Goal: Task Accomplishment & Management: Manage account settings

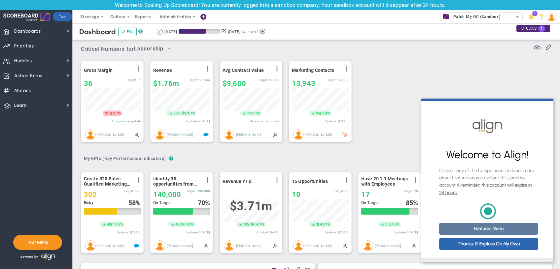
click at [490, 232] on link "Features Menu" at bounding box center [488, 229] width 99 height 12
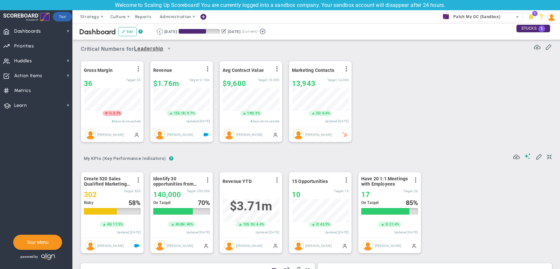
scroll to position [23, 57]
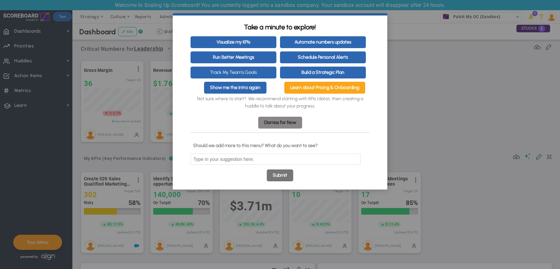
click at [302, 122] on link "Dismiss for Now" at bounding box center [280, 123] width 44 height 12
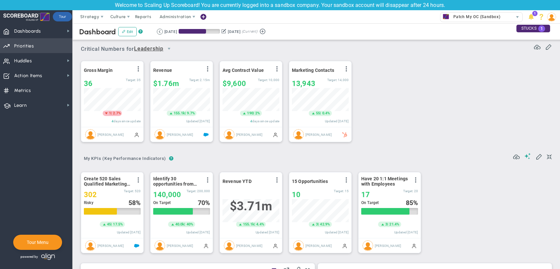
click at [33, 47] on span "Priorities" at bounding box center [24, 46] width 20 height 14
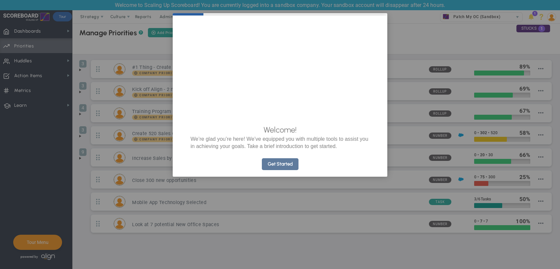
click at [291, 170] on link "Get Started" at bounding box center [280, 164] width 37 height 12
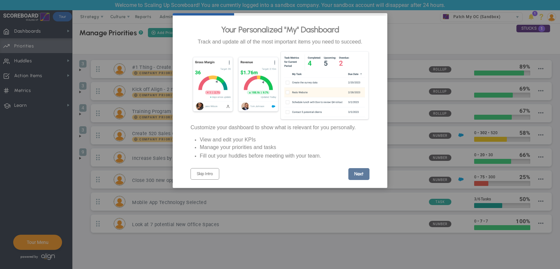
click at [362, 174] on link "Next" at bounding box center [358, 174] width 21 height 12
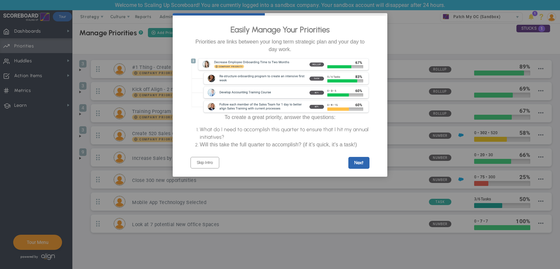
click at [362, 168] on link "Next" at bounding box center [358, 163] width 21 height 12
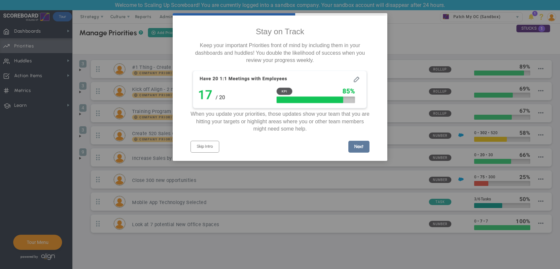
click at [353, 150] on link "Next" at bounding box center [358, 147] width 21 height 12
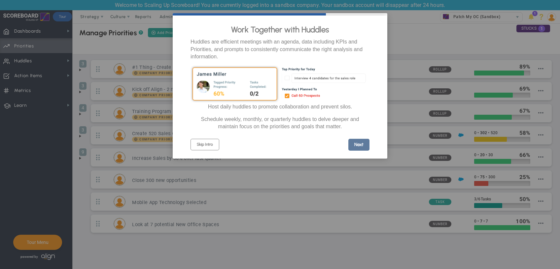
click at [355, 148] on link "Next" at bounding box center [358, 145] width 21 height 12
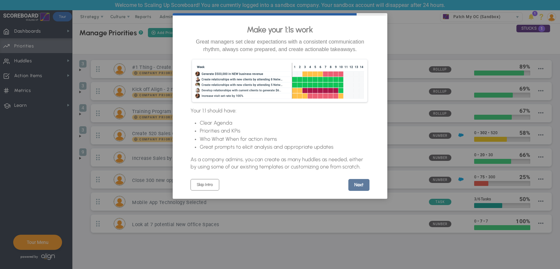
click at [363, 191] on link "Next" at bounding box center [358, 185] width 21 height 12
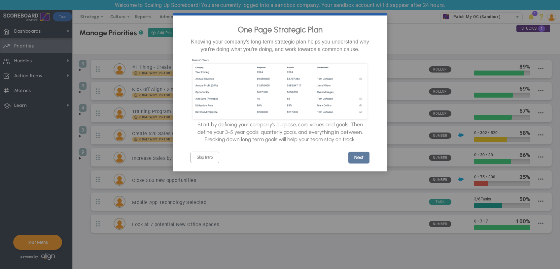
click at [362, 162] on link "Next" at bounding box center [358, 158] width 21 height 12
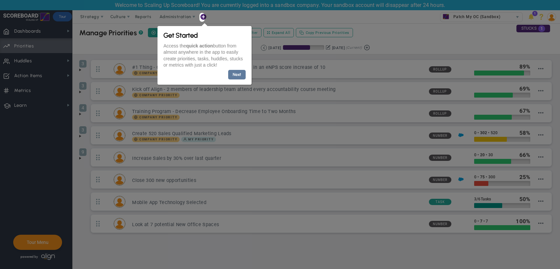
click at [239, 71] on link "Next" at bounding box center [237, 75] width 18 height 10
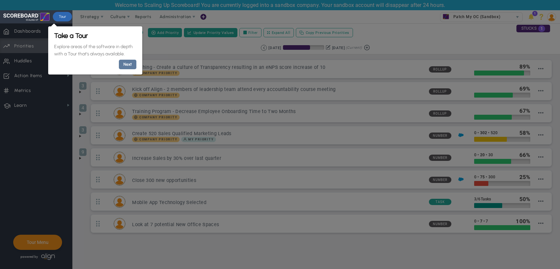
click at [131, 67] on link "Next" at bounding box center [128, 65] width 18 height 10
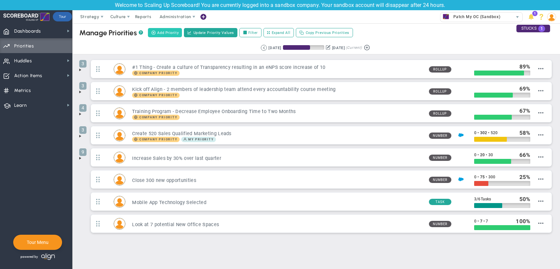
click at [163, 29] on button "Add Priority" at bounding box center [165, 32] width 34 height 9
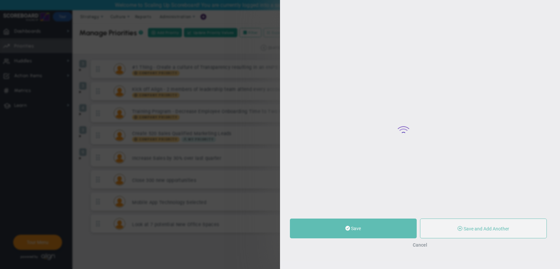
type input "0"
radio input "true"
type input "[PERSON_NAME]"
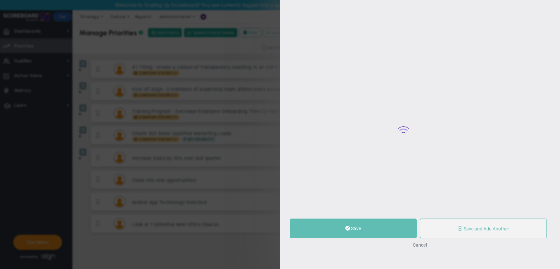
type input "0"
radio input "true"
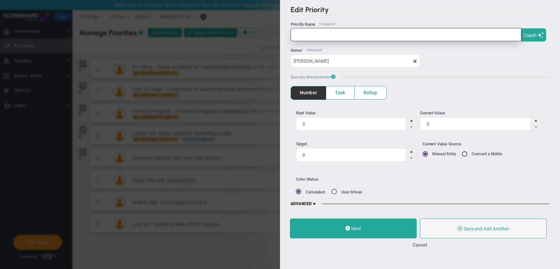
click at [369, 34] on input "text" at bounding box center [406, 34] width 231 height 13
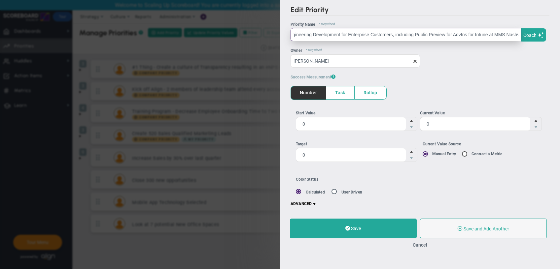
scroll to position [0, 11]
type input "Engineering Development for Enterprise Customers, including Public Preview for …"
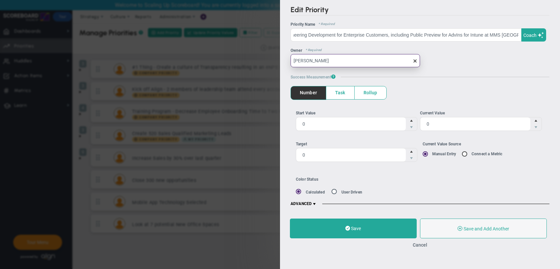
click at [341, 64] on input "[PERSON_NAME]" at bounding box center [355, 60] width 129 height 13
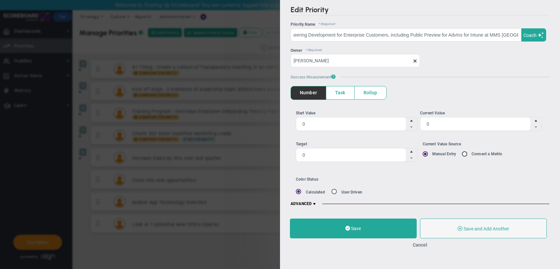
click at [414, 60] on span at bounding box center [414, 60] width 5 height 5
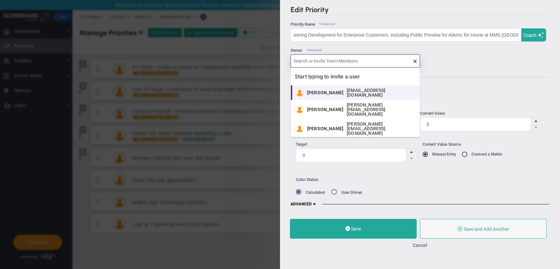
click at [386, 93] on span "[EMAIL_ADDRESS][DOMAIN_NAME]" at bounding box center [380, 92] width 66 height 9
type input "[PERSON_NAME]"
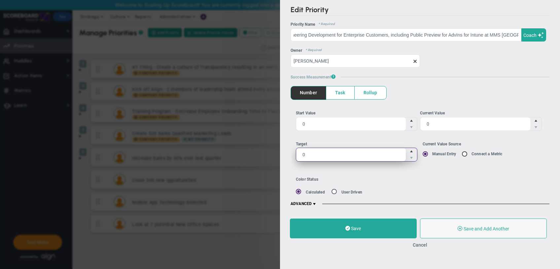
click at [320, 155] on span "0 0" at bounding box center [357, 155] width 122 height 14
click at [0, 0] on input "0" at bounding box center [0, 0] width 0 height 0
drag, startPoint x: 320, startPoint y: 155, endPoint x: 257, endPoint y: 152, distance: 63.2
click at [296, 152] on input "0" at bounding box center [351, 155] width 110 height 13
type input "100"
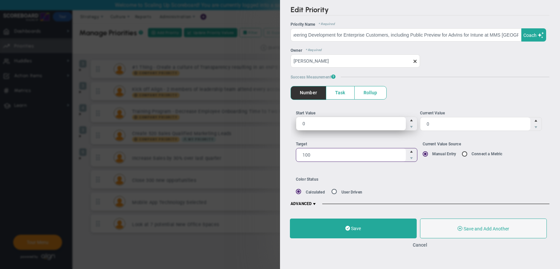
type input "100"
click at [359, 123] on span "0 0" at bounding box center [357, 124] width 122 height 14
click at [359, 123] on input "0" at bounding box center [351, 123] width 110 height 13
drag, startPoint x: 392, startPoint y: 125, endPoint x: 385, endPoint y: 126, distance: 6.9
click at [385, 126] on ul "Start Value 0 0 Current Value 0 0" at bounding box center [420, 123] width 249 height 26
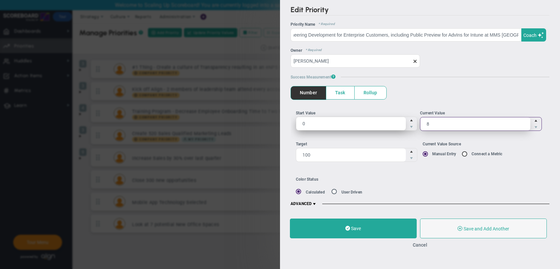
type input "89"
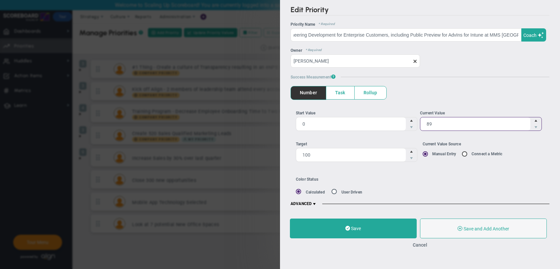
type input "89"
click at [463, 179] on div "Color Status Calculated User Driven Current Status No Status gray" at bounding box center [423, 186] width 254 height 18
click at [314, 204] on span at bounding box center [314, 204] width 5 height 5
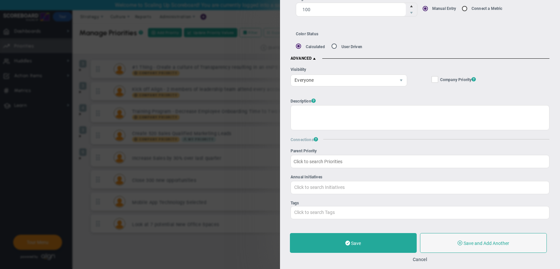
scroll to position [152, 0]
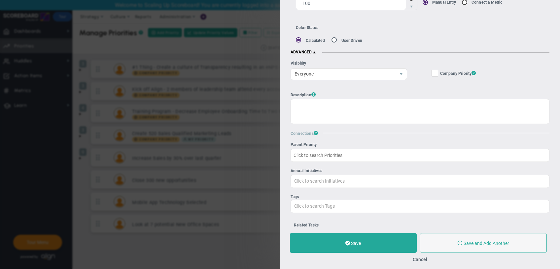
click at [437, 72] on input "Company Objective ? Company Priority ?" at bounding box center [435, 74] width 4 height 7
checkbox input "true"
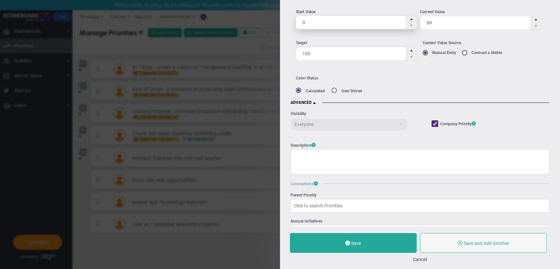
scroll to position [0, 0]
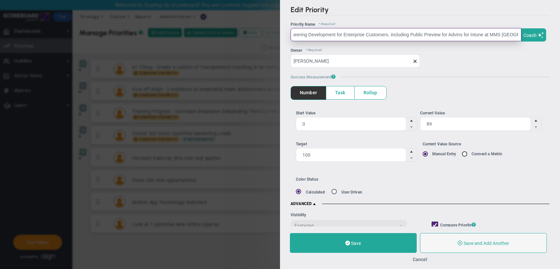
drag, startPoint x: 387, startPoint y: 36, endPoint x: 572, endPoint y: 37, distance: 184.9
click at [521, 37] on input "Engineering Development for Enterprise Customers, including Public Preview for …" at bounding box center [406, 34] width 231 height 13
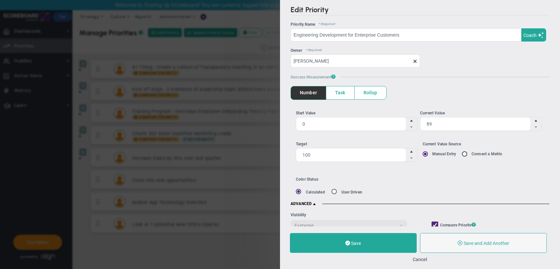
click at [535, 91] on ul "Number Task Rollup" at bounding box center [420, 93] width 259 height 14
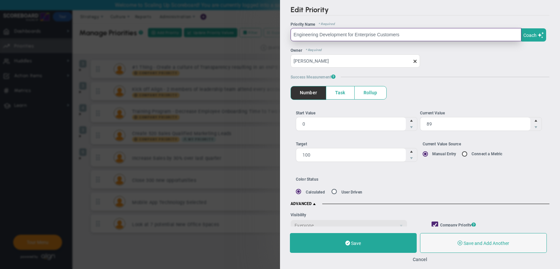
click at [414, 38] on input "Engineering Development for Enterprise Customers" at bounding box center [406, 34] width 231 height 13
drag, startPoint x: 415, startPoint y: 37, endPoint x: 250, endPoint y: 36, distance: 164.4
click at [291, 36] on input "Engineering Development for Enterprise Customers" at bounding box center [406, 34] width 231 height 13
paste input "Build and Ship ENT focused features."
type input "Build and Ship ENT focused features"
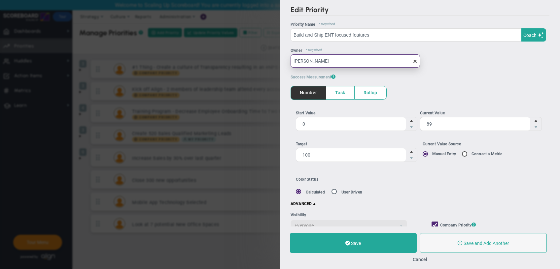
drag, startPoint x: 346, startPoint y: 62, endPoint x: 178, endPoint y: 52, distance: 167.7
click at [291, 54] on input "[PERSON_NAME]" at bounding box center [355, 60] width 129 height 13
click at [416, 63] on span "[PERSON_NAME]" at bounding box center [355, 60] width 129 height 13
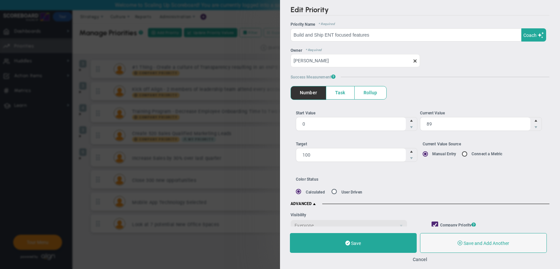
click at [415, 63] on span at bounding box center [414, 60] width 5 height 5
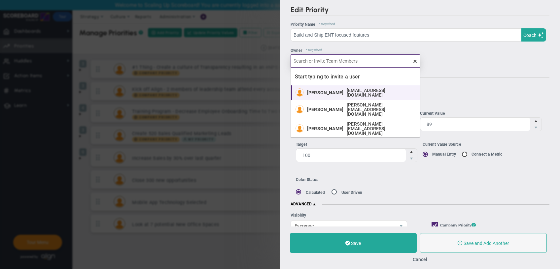
click at [353, 94] on span "[EMAIL_ADDRESS][DOMAIN_NAME]" at bounding box center [380, 92] width 66 height 9
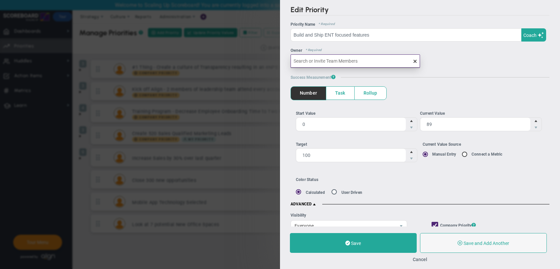
type input "[PERSON_NAME]"
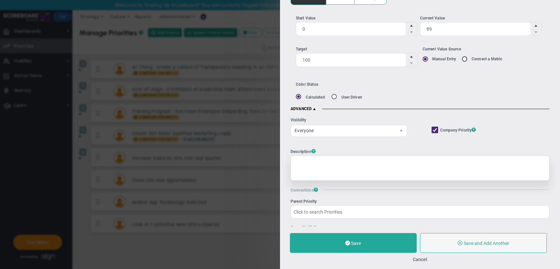
scroll to position [76, 0]
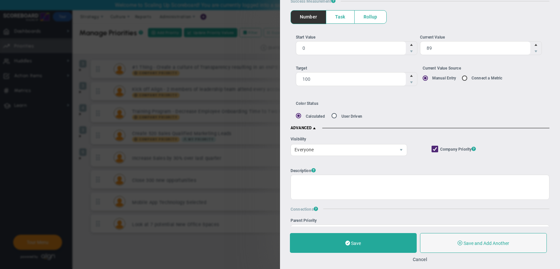
click at [467, 76] on input "Current Value Source Manual Entry Connect a Metric" at bounding box center [467, 78] width 7 height 5
radio input "true"
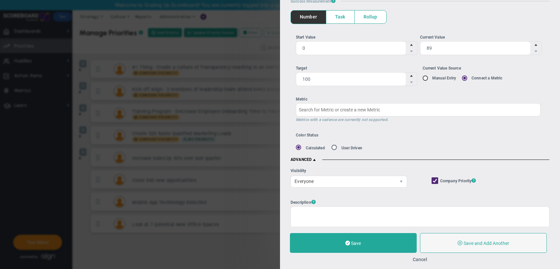
click at [423, 79] on ul "Target 100 100 Current Value Source Manual Entry" at bounding box center [420, 78] width 249 height 26
click at [425, 79] on input "Current Value Source Manual Entry Connect a Metric" at bounding box center [427, 78] width 7 height 5
radio input "true"
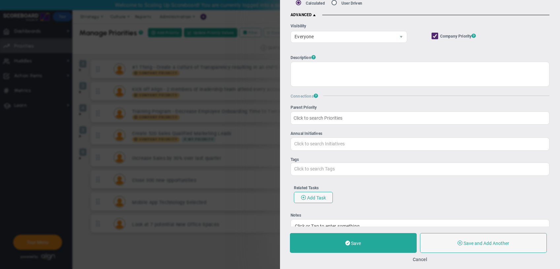
scroll to position [190, 0]
click at [314, 148] on input "Click to search Initiatives" at bounding box center [420, 143] width 258 height 12
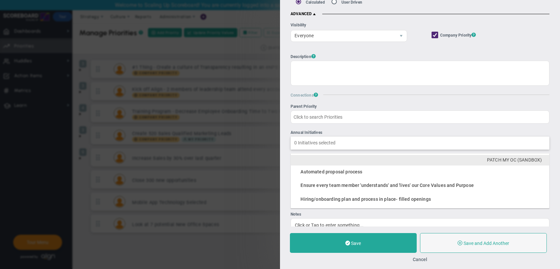
type input "Click to search Initiatives"
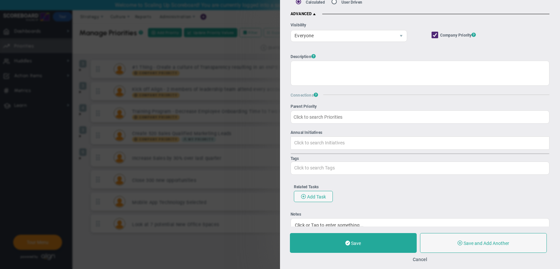
click at [282, 81] on div "Edit Priority OKR Name Priority Name Build and Ship ENT focused features Coach …" at bounding box center [420, 113] width 280 height 227
click at [311, 141] on input "Annual Initiatives Click to search Initiatives Automated proposal process Ensur…" at bounding box center [420, 143] width 258 height 12
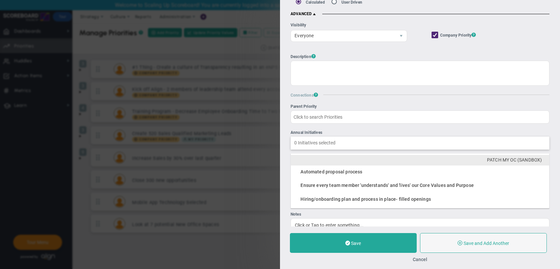
type input "Click to search Initiatives"
click at [287, 132] on div "Edit Priority OKR Name Priority Name Build and Ship ENT focused features Coach …" at bounding box center [420, 113] width 280 height 227
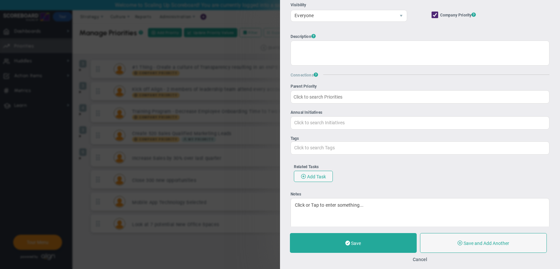
scroll to position [228, 0]
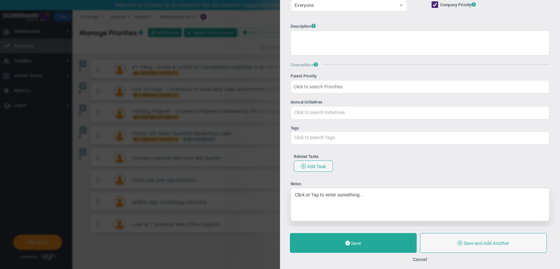
click at [322, 199] on div "Click or Tap to enter something..." at bounding box center [420, 204] width 259 height 33
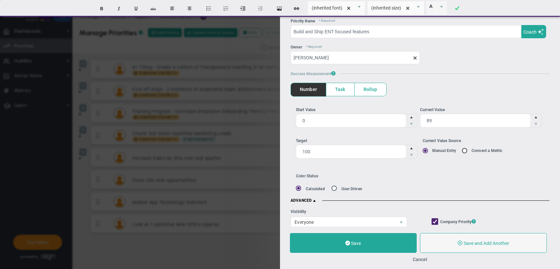
scroll to position [0, 0]
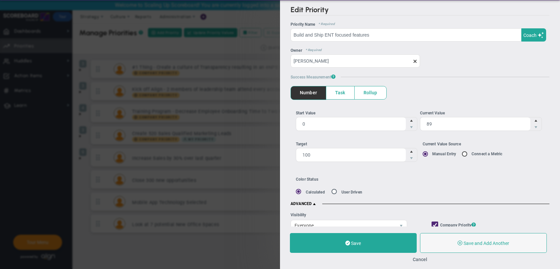
click at [375, 96] on span "Rollup" at bounding box center [371, 93] width 32 height 13
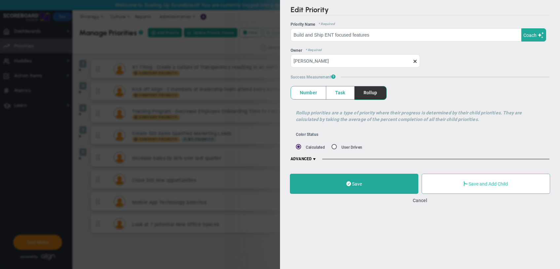
click at [449, 180] on button "Save and Add Child" at bounding box center [486, 184] width 128 height 20
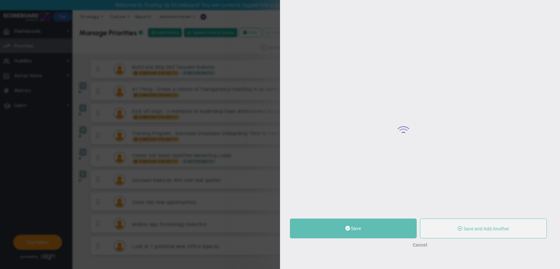
type input "0"
radio input "true"
type input "[PERSON_NAME]"
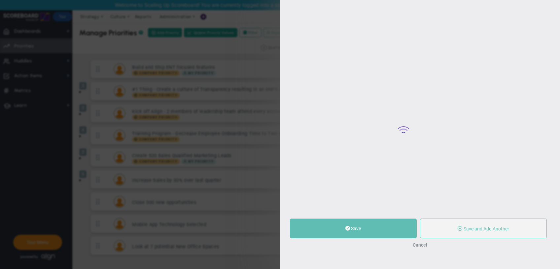
type input "0"
radio input "true"
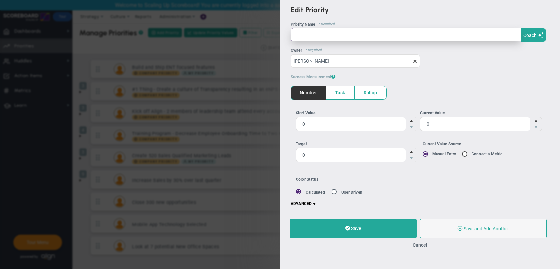
click at [305, 33] on input "text" at bounding box center [406, 34] width 231 height 13
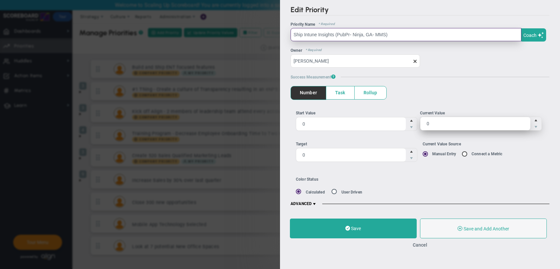
type input "Ship Intune Insights (PubPr- Ninja, GA- MMS)"
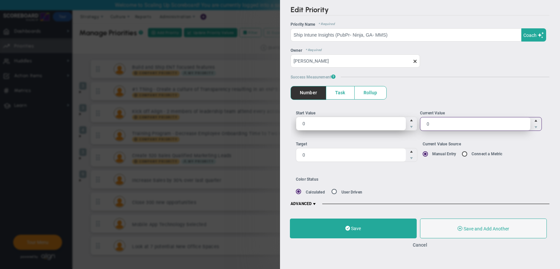
drag, startPoint x: 463, startPoint y: 126, endPoint x: 393, endPoint y: 124, distance: 70.0
click at [393, 124] on ul "Start Value 0 0 Current Value 0 0" at bounding box center [420, 123] width 249 height 26
drag, startPoint x: 429, startPoint y: 123, endPoint x: 390, endPoint y: 125, distance: 39.0
click at [420, 127] on input "089" at bounding box center [475, 124] width 110 height 13
type input "89"
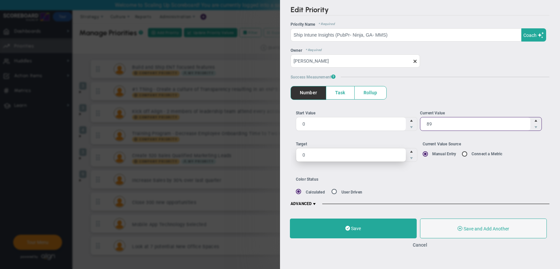
type input "89"
click at [69, 155] on div "Edit Priority OKR Name Priority Name Ship Intune Insights (PubPr- Ninja, GA- MM…" at bounding box center [280, 134] width 560 height 269
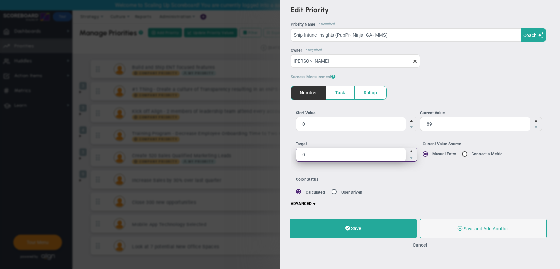
drag, startPoint x: 313, startPoint y: 158, endPoint x: 278, endPoint y: 155, distance: 34.8
click at [296, 155] on input "0" at bounding box center [351, 154] width 110 height 13
type input "100"
click at [467, 182] on div "Color Status Calculated User Driven Current Status No Status gray" at bounding box center [423, 186] width 254 height 18
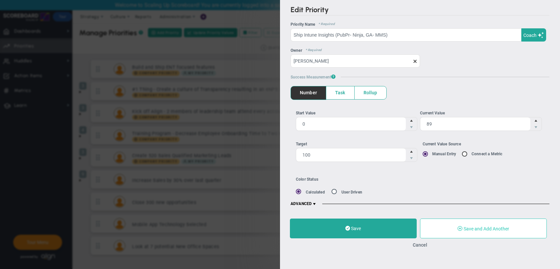
click at [475, 230] on span "Save and Add Another" at bounding box center [487, 229] width 46 height 5
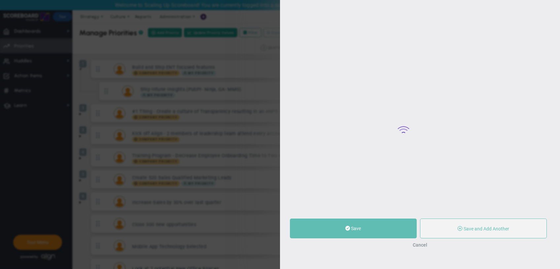
type input "0"
radio input "true"
type input "[PERSON_NAME]"
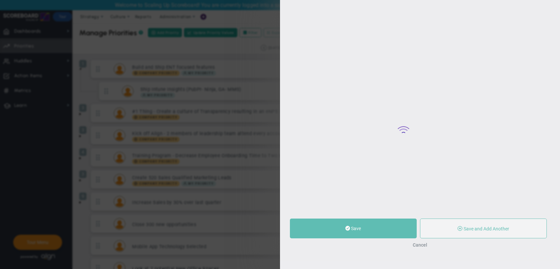
type input "0"
radio input "true"
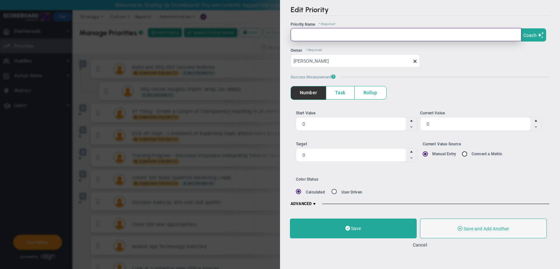
click at [352, 35] on input "text" at bounding box center [406, 34] width 231 height 13
paste input "Ship Migration PubPr (GA in Q4)"
type input "Ship Migration PubPr (GA in Q4)"
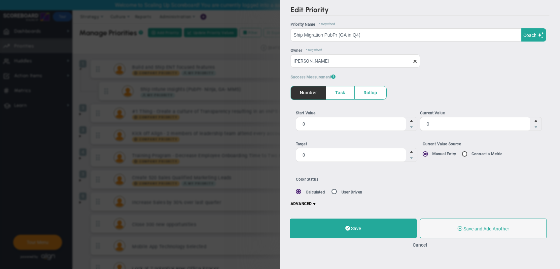
drag, startPoint x: 322, startPoint y: 153, endPoint x: 245, endPoint y: 160, distance: 77.3
click at [243, 162] on div "Edit Priority OKR Name Priority Name Ship Migration PubPr (GA in Q4) Coach AI C…" at bounding box center [280, 134] width 560 height 269
click at [296, 153] on input "0" at bounding box center [351, 154] width 110 height 13
type input "100"
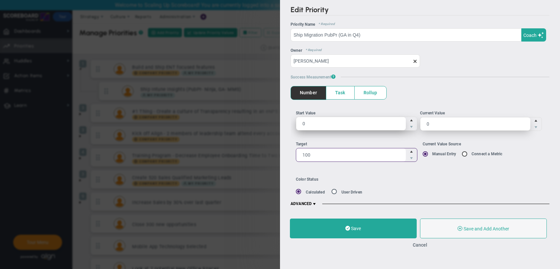
type input "100"
drag, startPoint x: 452, startPoint y: 123, endPoint x: 379, endPoint y: 123, distance: 73.0
click at [378, 126] on ul "Start Value 0 0 Current Value 0 0" at bounding box center [420, 123] width 249 height 26
type input "50"
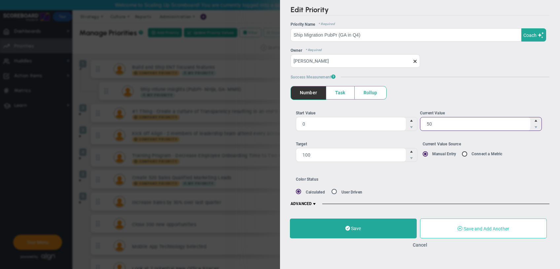
type input "50"
click at [482, 227] on span "Save and Add Another" at bounding box center [487, 229] width 46 height 5
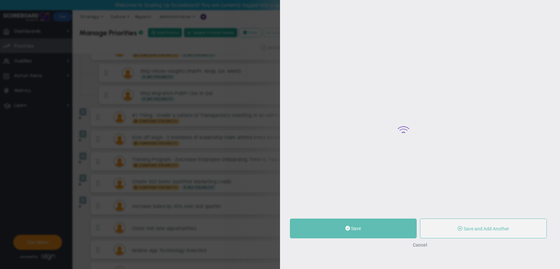
type input "0"
radio input "true"
type input "[PERSON_NAME]"
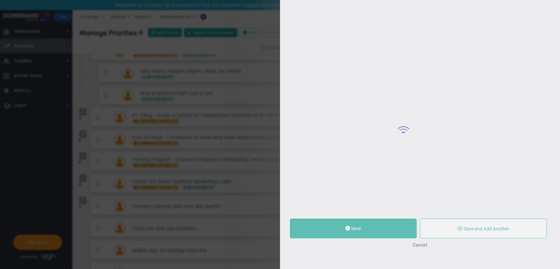
type input "0"
radio input "true"
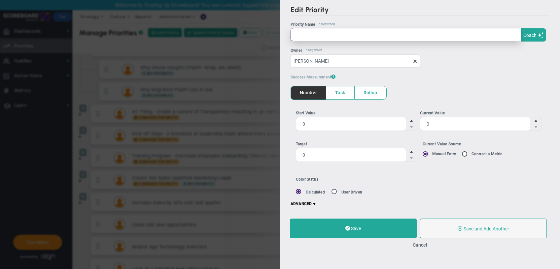
click at [319, 35] on input "text" at bounding box center [406, 34] width 231 height 13
paste input "Ship Remote Control v1 (PrivPr - MMS)"
type input "Ship Remote Control v1 (PrivPr - MMS)"
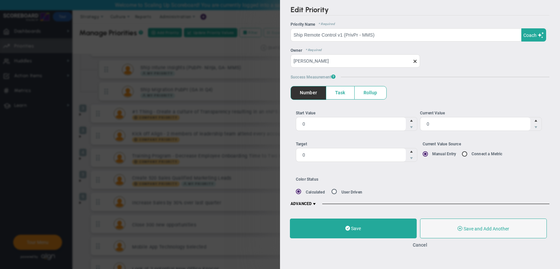
click at [236, 158] on div "Edit Priority OKR Name Priority Name Ship Remote Control v1 (PrivPr - MMS) Coac…" at bounding box center [280, 134] width 560 height 269
type input "100"
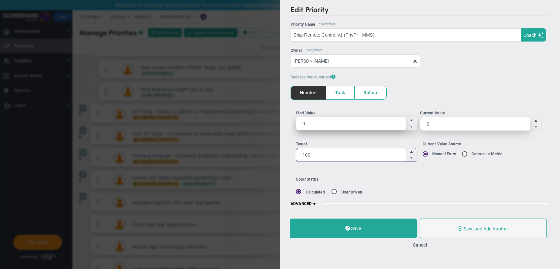
type input "100"
click at [388, 122] on ul "Start Value 0 0 Current Value 0 0" at bounding box center [420, 123] width 249 height 26
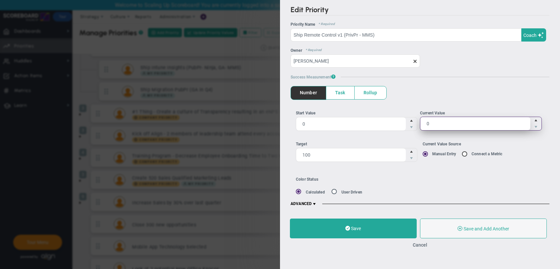
drag, startPoint x: 435, startPoint y: 122, endPoint x: 419, endPoint y: 125, distance: 16.4
click at [420, 125] on input "0" at bounding box center [475, 123] width 110 height 13
type input "50"
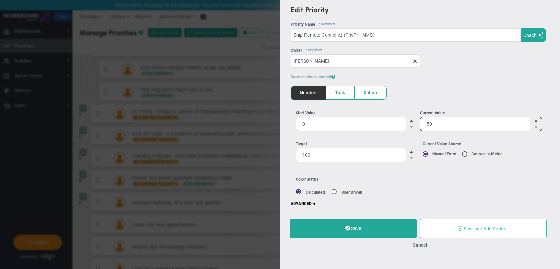
type input "50"
click at [454, 230] on button "Save and Add Another" at bounding box center [483, 229] width 127 height 20
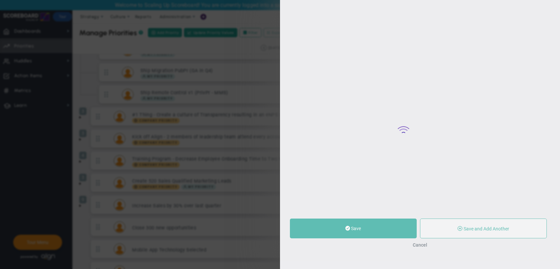
type input "0"
radio input "true"
type input "[PERSON_NAME]"
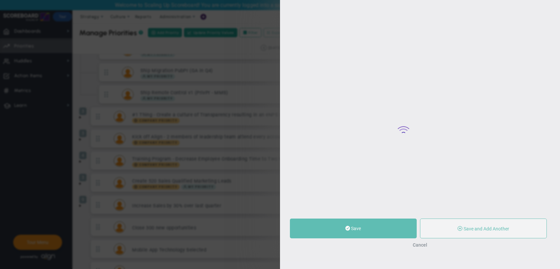
type input "0"
radio input "true"
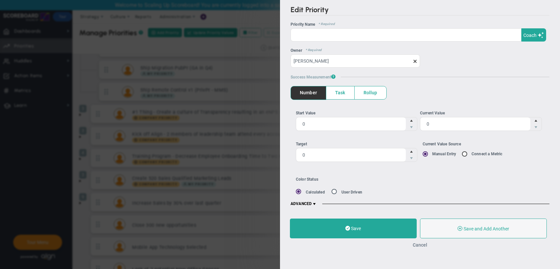
click at [422, 246] on button "Cancel" at bounding box center [420, 245] width 15 height 5
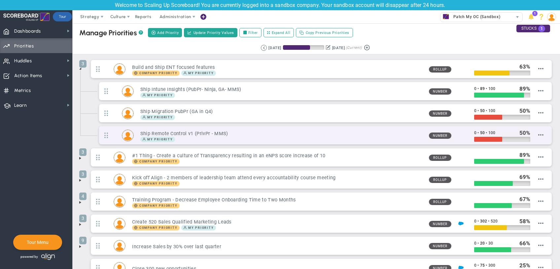
click at [212, 131] on h3 "Ship Remote Control v1 (PrivPr - MMS)" at bounding box center [281, 134] width 283 height 6
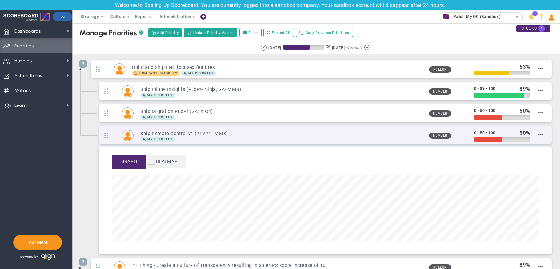
click at [195, 132] on h3 "Ship Remote Control v1 (PrivPr - MMS)" at bounding box center [281, 134] width 283 height 6
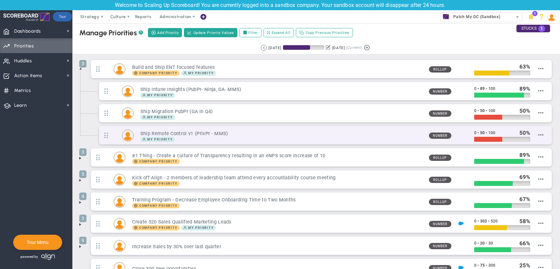
click at [195, 132] on h3 "Ship Remote Control v1 (PrivPr - MMS)" at bounding box center [281, 134] width 283 height 6
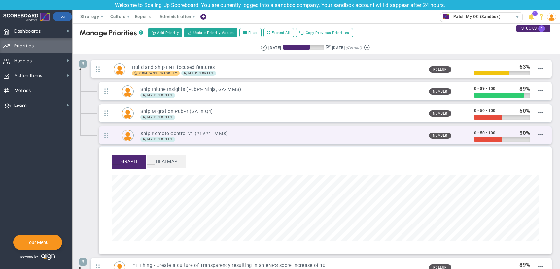
click at [263, 135] on h3 "Ship Remote Control v1 (PrivPr - MMS)" at bounding box center [281, 134] width 283 height 6
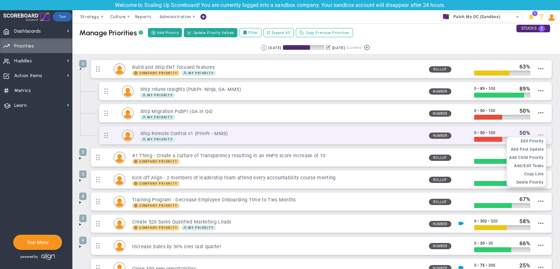
click at [544, 134] on span at bounding box center [540, 134] width 5 height 5
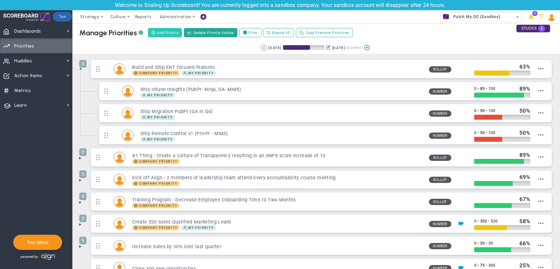
click at [162, 33] on span "Add Priority" at bounding box center [167, 33] width 21 height 6
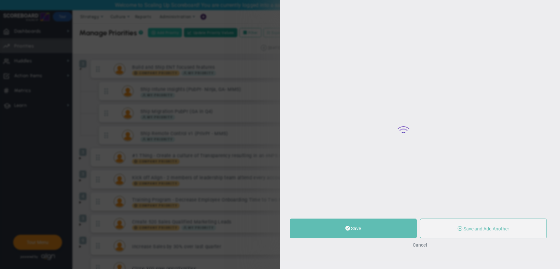
type input "0"
radio input "true"
type input "[PERSON_NAME]"
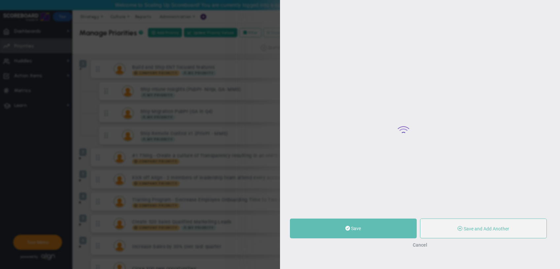
type input "0"
radio input "true"
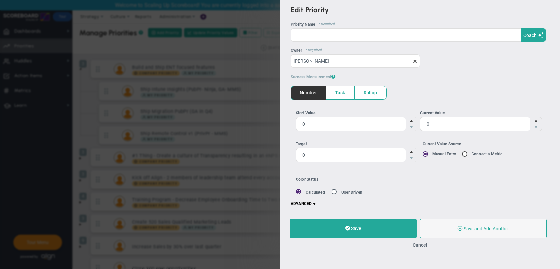
click at [269, 16] on div "Edit Priority OKR Name Priority Name Coach AI Coach ? ? ?" at bounding box center [280, 134] width 560 height 269
click at [422, 242] on div "Save Save and Add Another Save and Add Child Cancel" at bounding box center [420, 233] width 280 height 43
click at [422, 245] on button "Cancel" at bounding box center [420, 245] width 15 height 5
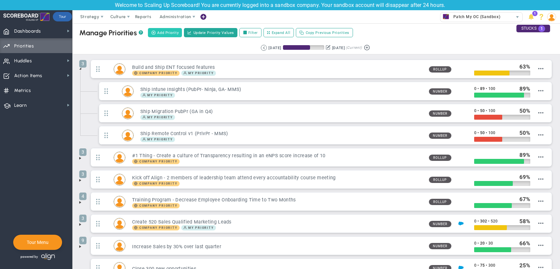
click at [162, 28] on button "Add Priority" at bounding box center [165, 32] width 34 height 9
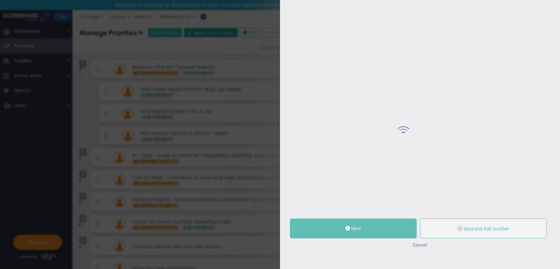
type input "0"
radio input "true"
type input "[PERSON_NAME]"
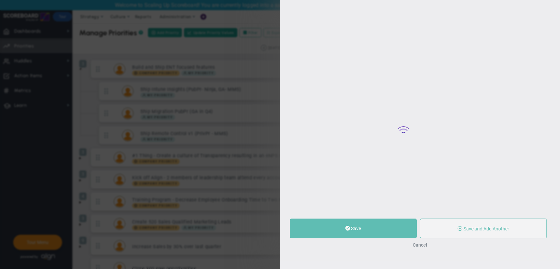
type input "0"
radio input "true"
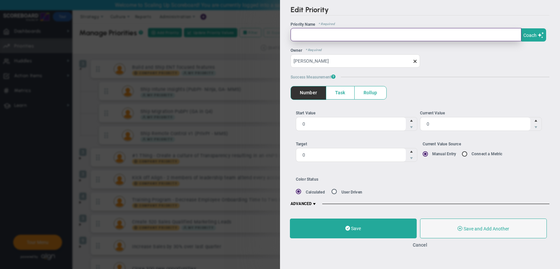
click at [304, 41] on input "text" at bounding box center [406, 34] width 231 height 13
type input "Leverage Cab"
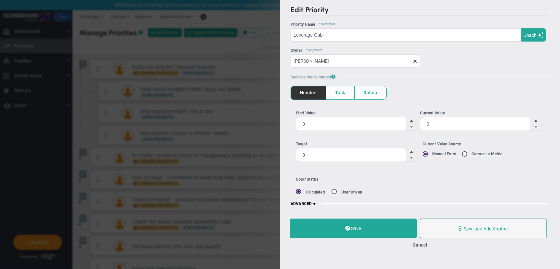
drag, startPoint x: 334, startPoint y: 190, endPoint x: 408, endPoint y: 179, distance: 75.0
click at [408, 179] on div "Color Status Calculated User Driven" at bounding box center [372, 186] width 152 height 18
click at [368, 89] on span "Rollup" at bounding box center [371, 93] width 32 height 13
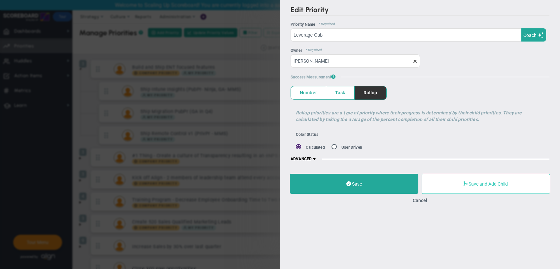
click at [445, 183] on button "Save and Add Child" at bounding box center [486, 184] width 128 height 20
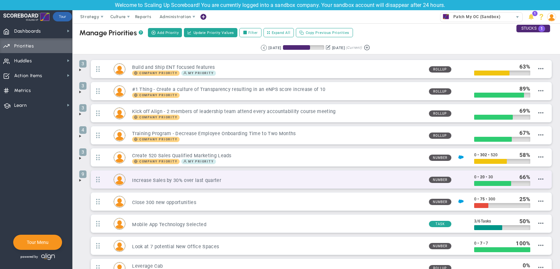
scroll to position [48, 0]
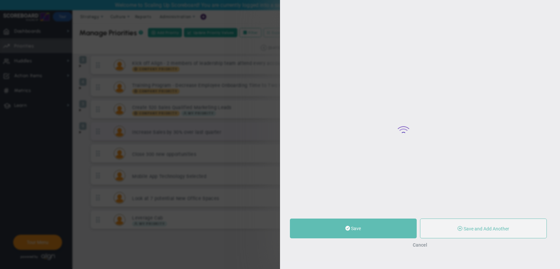
type input "0"
radio input "true"
type input "[PERSON_NAME]"
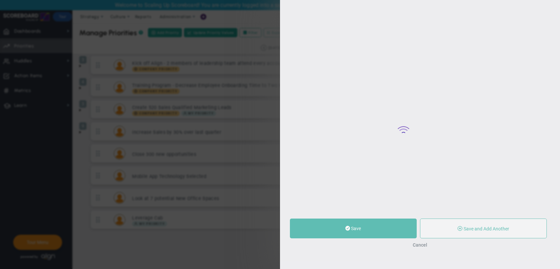
type input "0"
radio input "true"
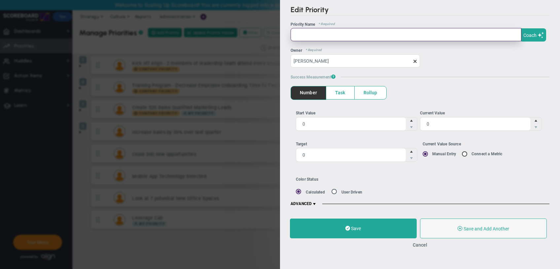
click at [324, 35] on input "text" at bounding box center [406, 34] width 231 height 13
paste input "Have fast feedback loops on ENT features *"
type input "Have fast feedback loops on ENT features"
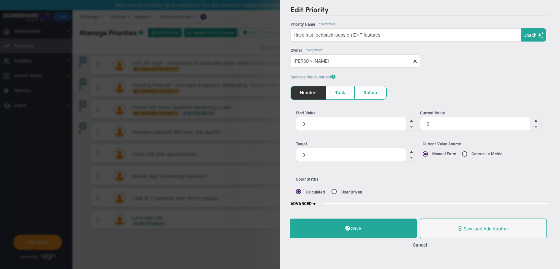
click at [351, 91] on span "Task" at bounding box center [340, 93] width 28 height 13
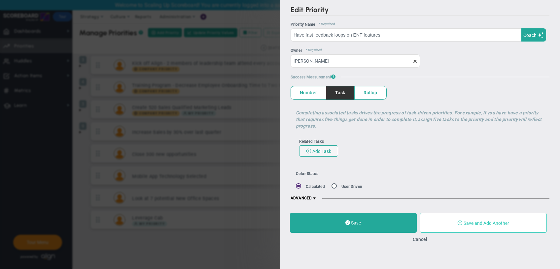
click at [477, 224] on span "Save and Add Another" at bounding box center [487, 223] width 46 height 5
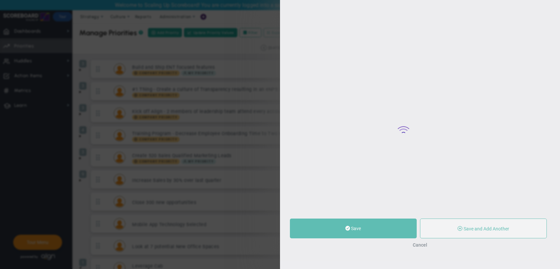
type input "0"
radio input "true"
type input "[PERSON_NAME]"
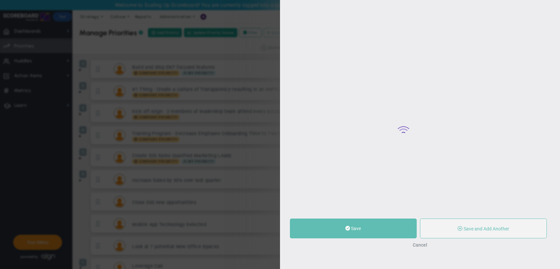
type input "0"
radio input "true"
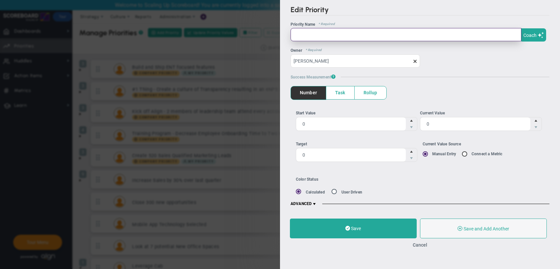
click at [311, 33] on input "text" at bounding box center [406, 34] width 231 height 13
paste input "Validate longer term roadmap and features"
type input "Validate longer term roadmap and features"
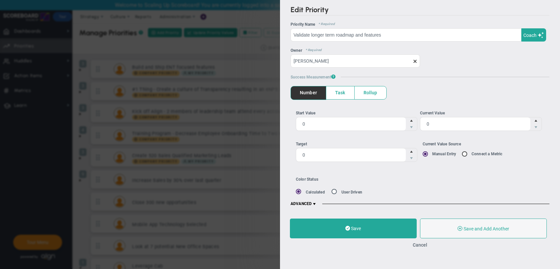
click at [338, 95] on span "Task" at bounding box center [340, 93] width 28 height 13
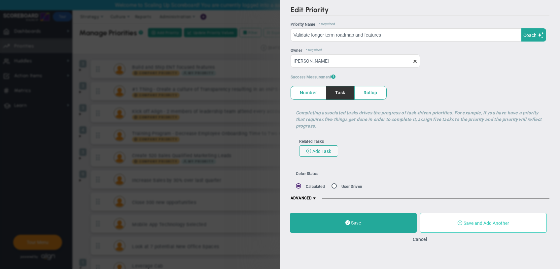
click at [472, 224] on span "Save and Add Another" at bounding box center [487, 223] width 46 height 5
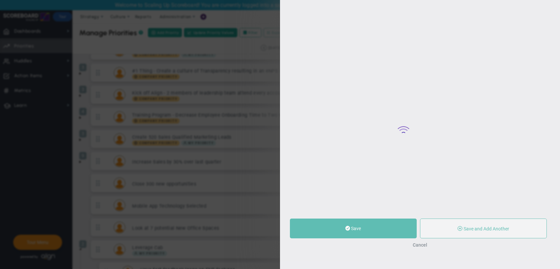
type input "0"
radio input "true"
type input "[PERSON_NAME]"
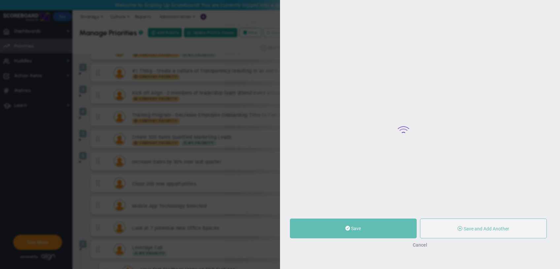
type input "0"
radio input "true"
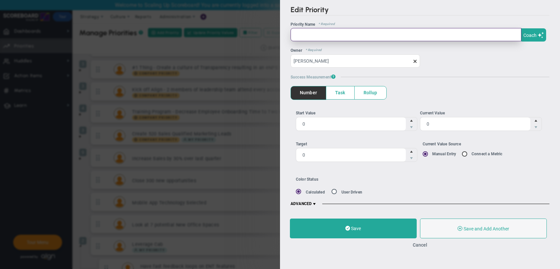
click at [333, 33] on input "text" at bounding box center [406, 34] width 231 height 13
paste input "Identify gaps needed to unblock ENT sales"
type input "Identify gaps needed to unblock ENT sales"
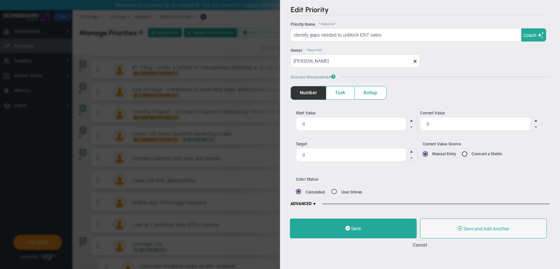
click at [342, 93] on span "Task" at bounding box center [340, 93] width 28 height 13
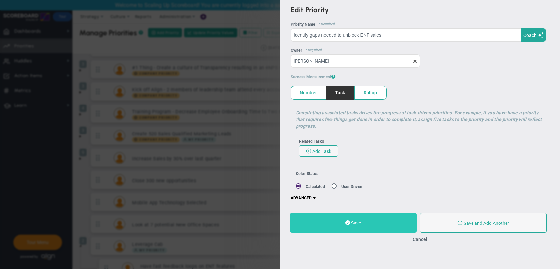
click at [372, 222] on button "Save" at bounding box center [353, 223] width 127 height 20
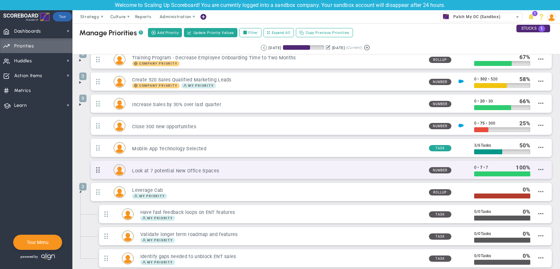
scroll to position [77, 0]
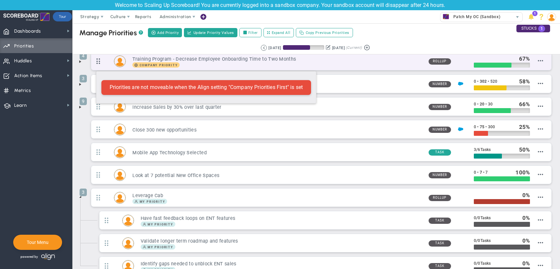
drag, startPoint x: 100, startPoint y: 195, endPoint x: 93, endPoint y: 68, distance: 127.3
click at [93, 68] on ul "3 Build and Ship ENT focused features Company Priority My Priority Rollup" at bounding box center [316, 131] width 474 height 296
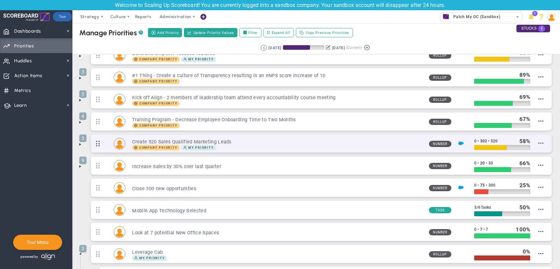
scroll to position [0, 0]
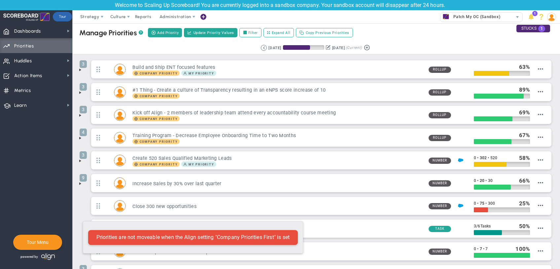
drag, startPoint x: 100, startPoint y: 95, endPoint x: 80, endPoint y: 218, distance: 125.1
click at [80, 218] on ul "3 Build and Ship ENT focused features Company Priority My Priority Rollup" at bounding box center [316, 208] width 474 height 296
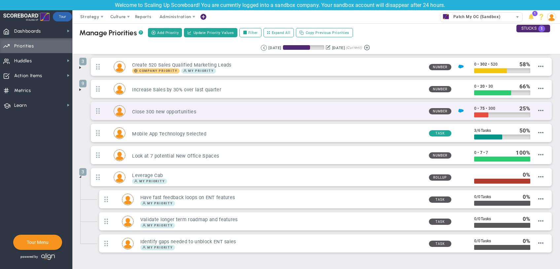
scroll to position [114, 0]
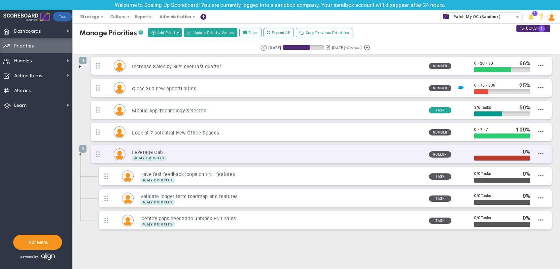
click at [191, 150] on h3 "Leverage Cab" at bounding box center [277, 153] width 291 height 6
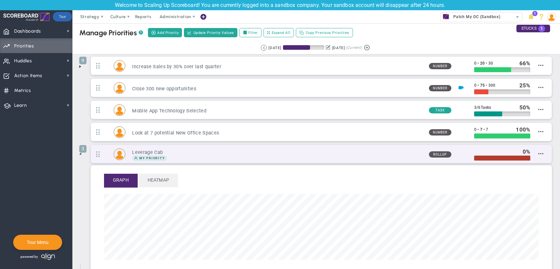
scroll to position [76, 435]
click at [543, 153] on span at bounding box center [540, 153] width 5 height 5
click at [539, 158] on span "Edit Priority" at bounding box center [532, 160] width 23 height 5
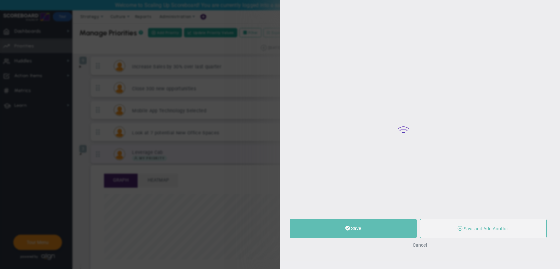
type input "Leverage Cab"
type input "0"
type input "100"
radio input "true"
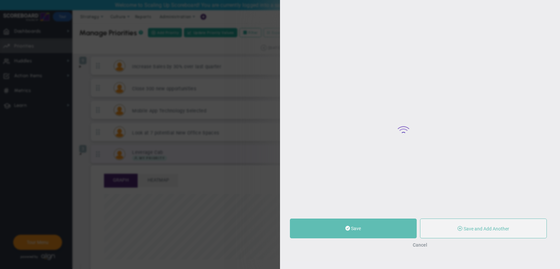
type input "[PERSON_NAME]"
type input "0"
type input "100"
radio input "true"
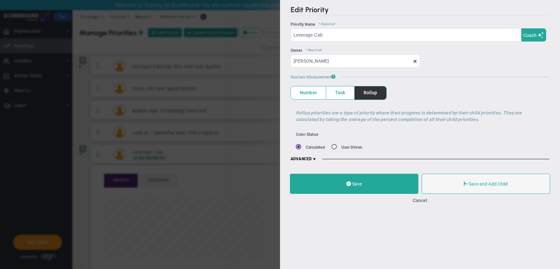
click at [314, 161] on span at bounding box center [314, 159] width 5 height 5
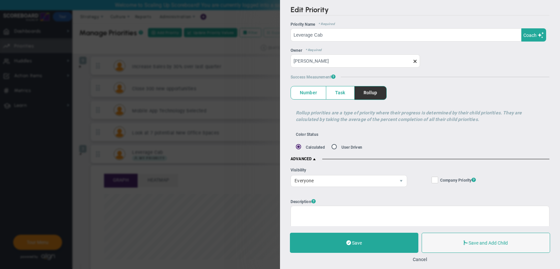
click at [436, 179] on input "Company Objective ? Company Priority ?" at bounding box center [435, 181] width 4 height 7
checkbox input "true"
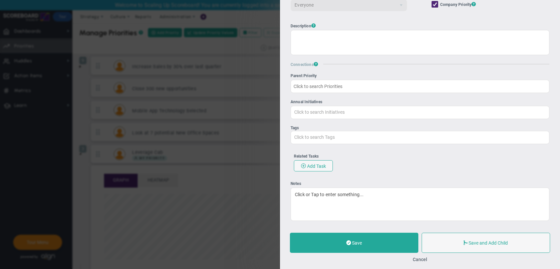
scroll to position [183, 0]
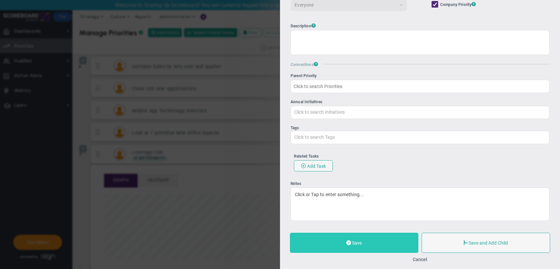
click at [374, 240] on button "Save" at bounding box center [354, 243] width 128 height 20
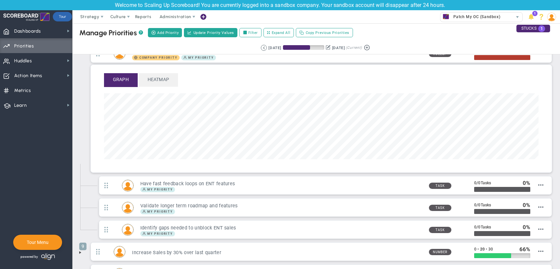
scroll to position [152, 0]
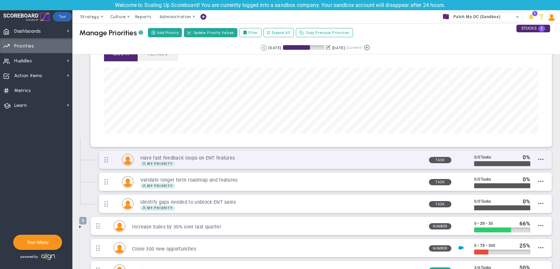
click at [422, 161] on div "My Priority" at bounding box center [281, 163] width 283 height 5
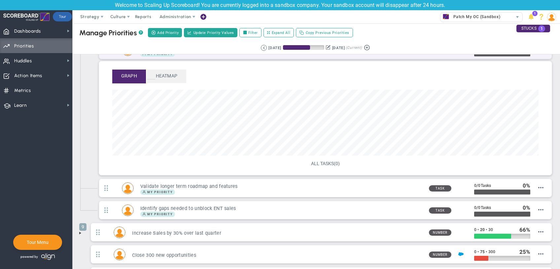
scroll to position [76, 426]
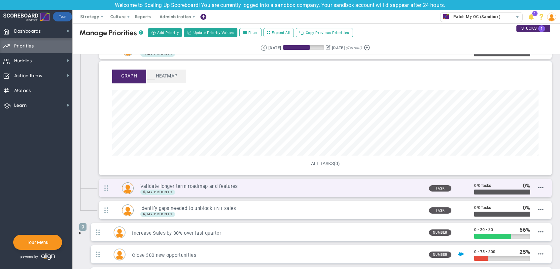
click at [544, 189] on div "Validate longer term roadmap and features My Priority Task / 0" at bounding box center [325, 188] width 453 height 18
click at [542, 187] on span at bounding box center [540, 187] width 5 height 5
click at [535, 192] on span "Edit Priority" at bounding box center [532, 194] width 23 height 5
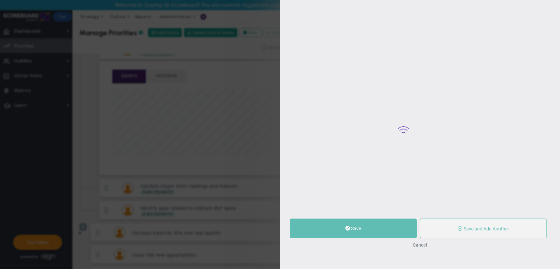
type input "Validate longer term roadmap and features"
type input "0"
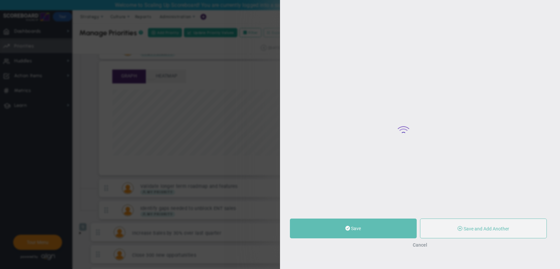
radio input "true"
type input "[PERSON_NAME]"
type input "0"
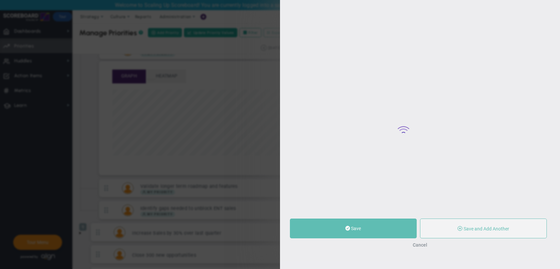
radio input "true"
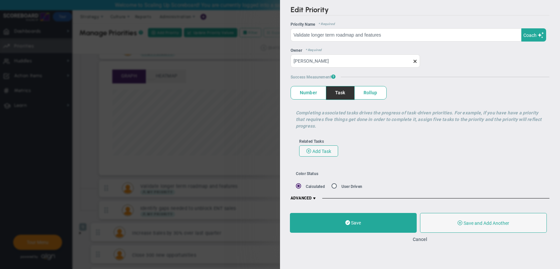
click at [310, 90] on span "Number" at bounding box center [308, 93] width 35 height 13
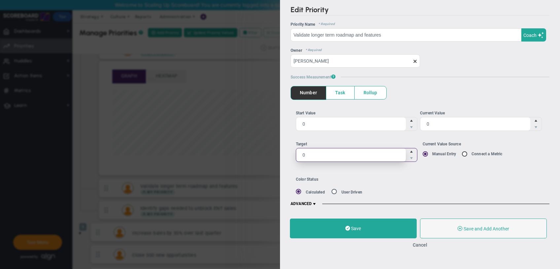
drag, startPoint x: 331, startPoint y: 158, endPoint x: 263, endPoint y: 153, distance: 67.9
click at [263, 153] on div "Edit Priority OKR Name Priority Name Validate longer term roadmap and features …" at bounding box center [280, 134] width 560 height 269
drag, startPoint x: 317, startPoint y: 158, endPoint x: 290, endPoint y: 158, distance: 27.1
click at [296, 158] on input "0" at bounding box center [351, 154] width 110 height 13
type input "100"
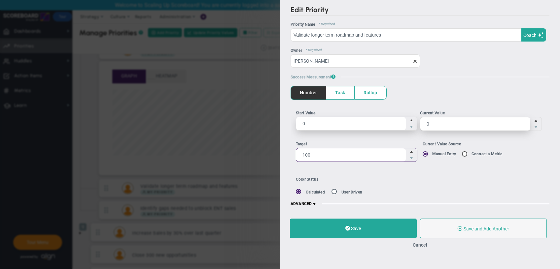
type input "100"
click at [407, 126] on ul "Start Value 0 0 Current Value 0 0" at bounding box center [420, 123] width 249 height 26
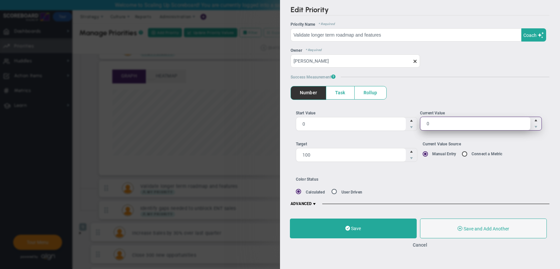
drag, startPoint x: 433, startPoint y: 126, endPoint x: 423, endPoint y: 122, distance: 11.1
click at [423, 122] on input "0" at bounding box center [475, 123] width 110 height 13
type input "75"
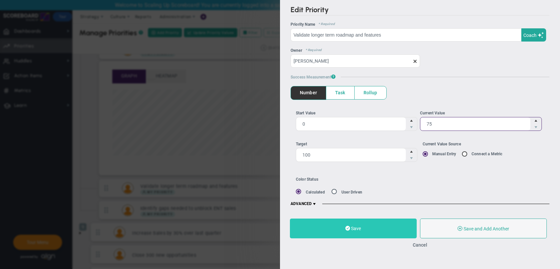
type input "75"
click at [366, 227] on button "Save" at bounding box center [353, 229] width 127 height 20
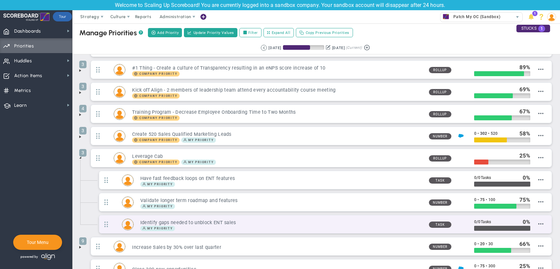
scroll to position [21, 0]
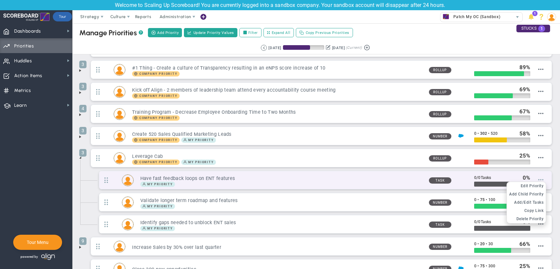
click at [540, 178] on span at bounding box center [540, 179] width 5 height 5
click at [536, 186] on span "Edit Priority" at bounding box center [532, 186] width 23 height 5
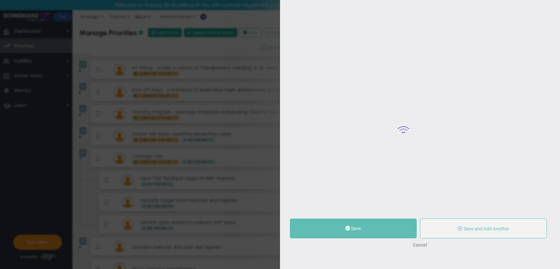
type input "Have fast feedback loops on ENT features"
type input "0"
radio input "true"
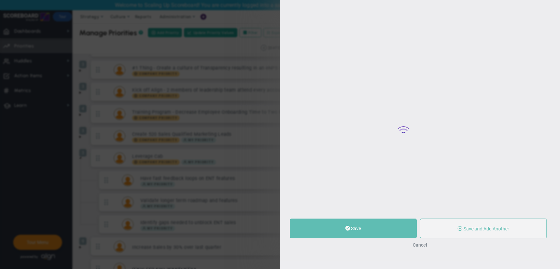
type input "[PERSON_NAME]"
type input "0"
radio input "true"
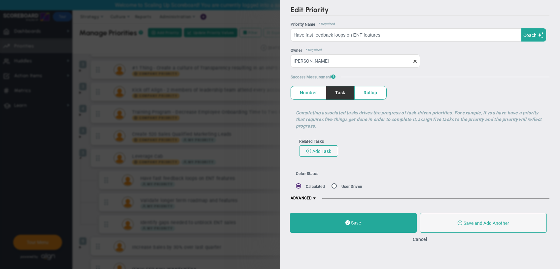
click at [337, 186] on input "radio" at bounding box center [336, 187] width 7 height 6
radio input "true"
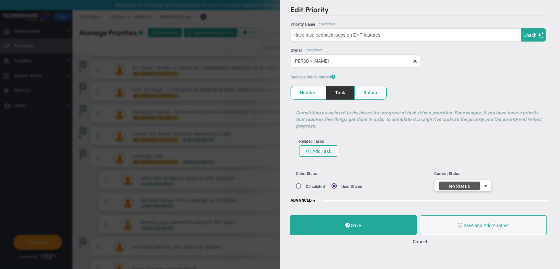
click at [485, 185] on span "select" at bounding box center [485, 186] width 5 height 5
click at [310, 91] on span "Number" at bounding box center [308, 93] width 35 height 13
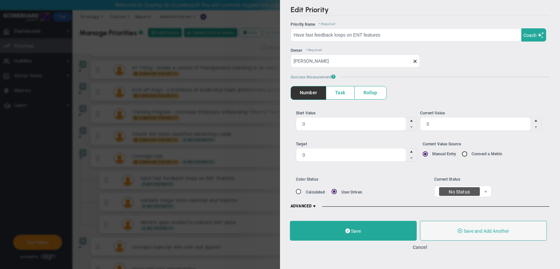
click at [298, 193] on span at bounding box center [299, 192] width 7 height 6
click at [299, 191] on input "radio" at bounding box center [301, 193] width 7 height 6
radio input "true"
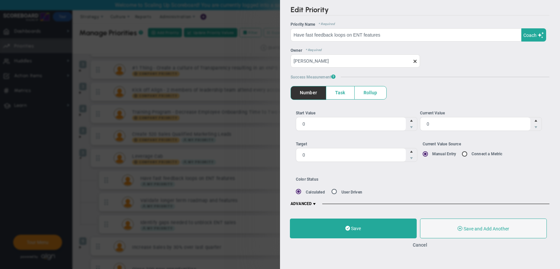
drag, startPoint x: 351, startPoint y: 155, endPoint x: 222, endPoint y: 152, distance: 128.8
click at [222, 152] on div "Edit Priority OKR Name Priority Name Have fast feedback loops on ENT features C…" at bounding box center [280, 134] width 560 height 269
type input "1000"
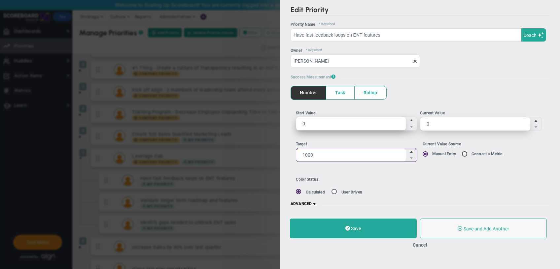
type input "1,000"
click at [367, 121] on ul "Start Value 0 0 Current Value 0 0" at bounding box center [420, 123] width 249 height 26
type input "50"
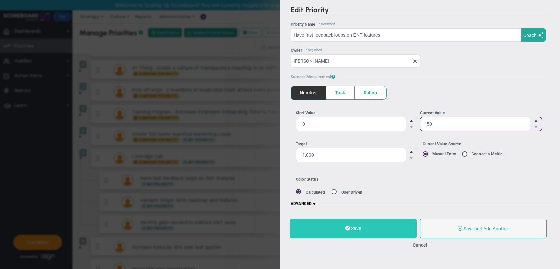
type input "50"
click at [379, 229] on button "Save" at bounding box center [353, 229] width 127 height 20
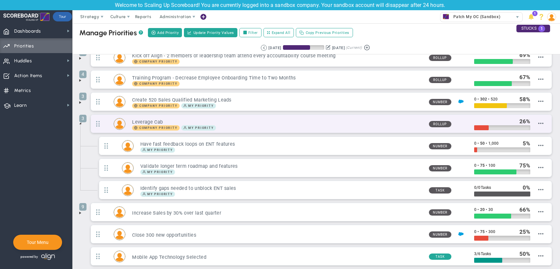
scroll to position [76, 0]
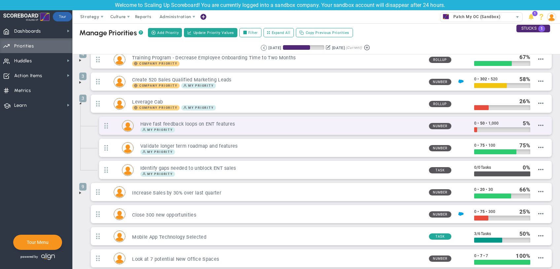
click at [335, 127] on div "My Priority" at bounding box center [281, 129] width 283 height 5
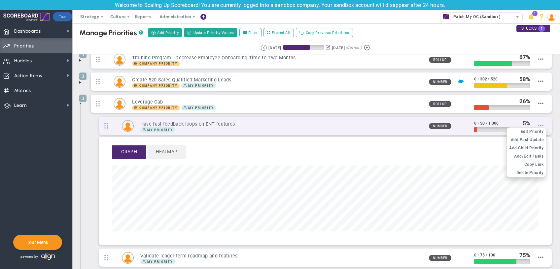
click at [539, 124] on span at bounding box center [540, 125] width 5 height 5
click at [534, 130] on span "Edit Priority" at bounding box center [532, 131] width 23 height 5
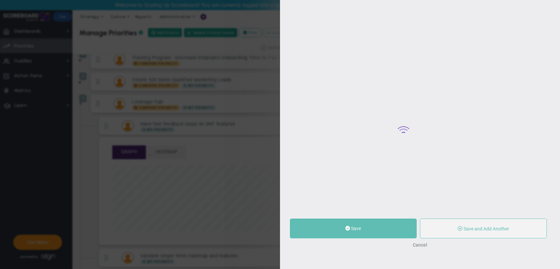
type input "Have fast feedback loops on ENT features"
type input "0"
type input "50"
type input "1,000"
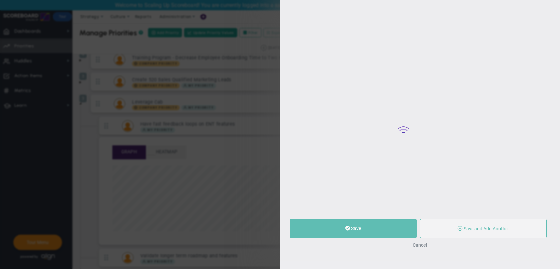
radio input "true"
type input "[PERSON_NAME]"
type input "0"
type input "50"
type input "1,000"
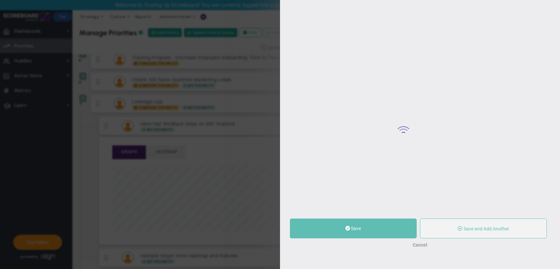
radio input "true"
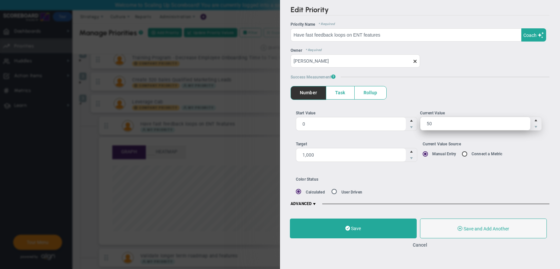
click at [461, 126] on input "50" at bounding box center [475, 123] width 110 height 13
type input "50"
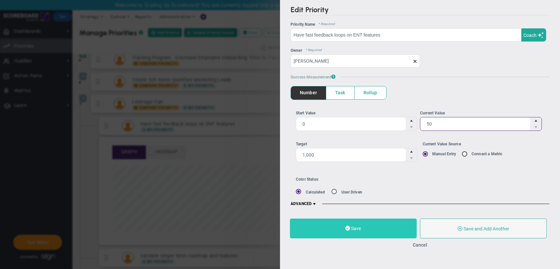
click at [374, 229] on button "Save" at bounding box center [353, 229] width 127 height 20
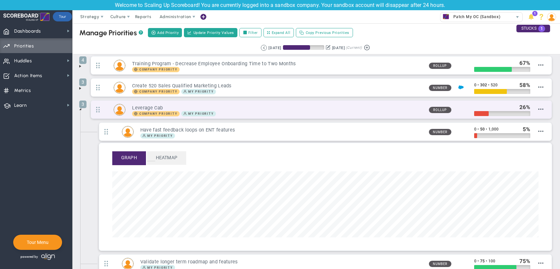
scroll to position [76, 0]
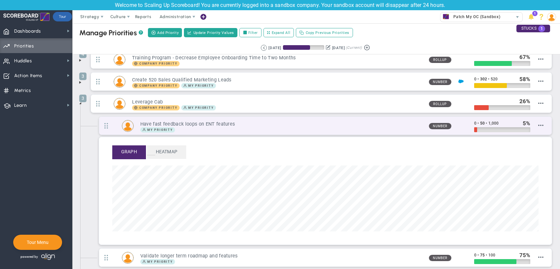
click at [546, 120] on div "Have fast feedback loops on ENT features My Priority Number 0 5" at bounding box center [325, 126] width 453 height 18
click at [533, 131] on span "Edit Priority" at bounding box center [532, 131] width 23 height 5
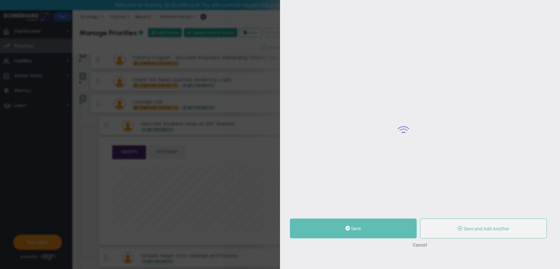
type input "Have fast feedback loops on ENT features"
type input "0"
type input "50"
type input "1,000"
type input "1000"
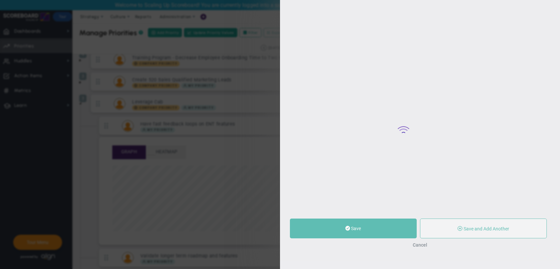
radio input "true"
type input "[PERSON_NAME]"
type input "0"
type input "50"
type input "1,000"
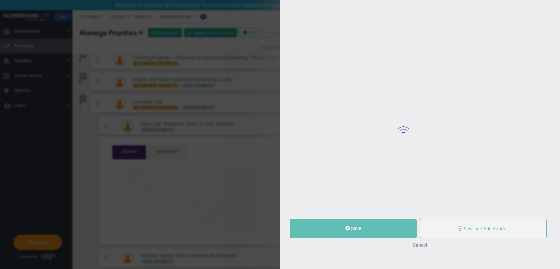
radio input "true"
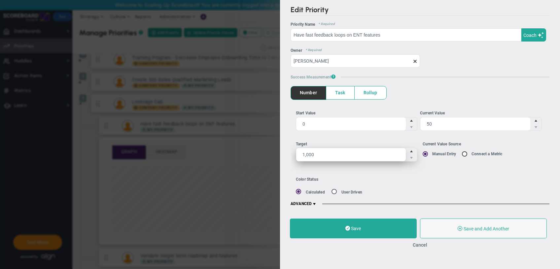
click at [325, 152] on input "1,000" at bounding box center [351, 154] width 110 height 13
type input "100"
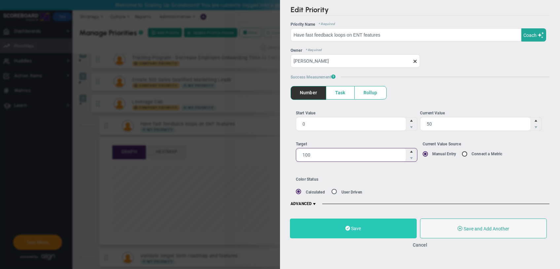
type input "100"
click at [368, 228] on button "Save" at bounding box center [353, 229] width 127 height 20
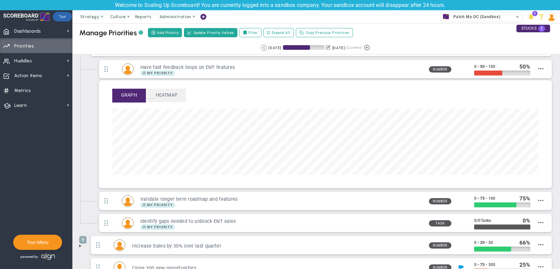
scroll to position [152, 0]
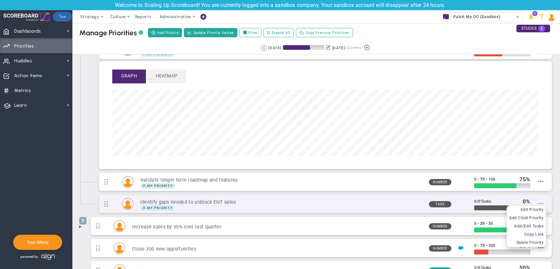
click at [541, 202] on span at bounding box center [540, 203] width 5 height 5
click at [536, 208] on span "Edit Priority" at bounding box center [532, 210] width 23 height 5
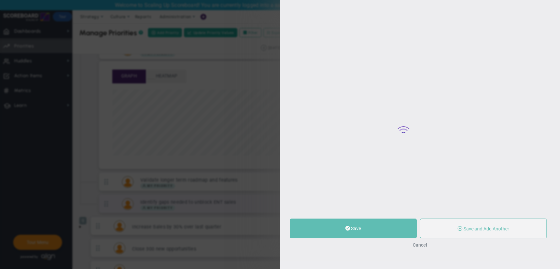
type input "Identify gaps needed to unblock ENT sales"
type input "0"
radio input "true"
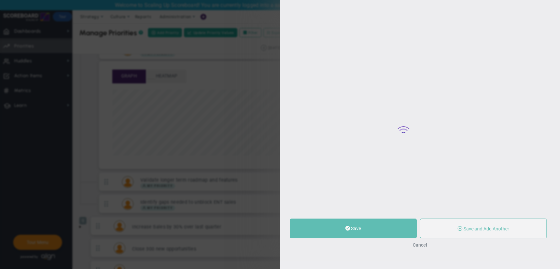
type input "[PERSON_NAME]"
type input "0"
radio input "true"
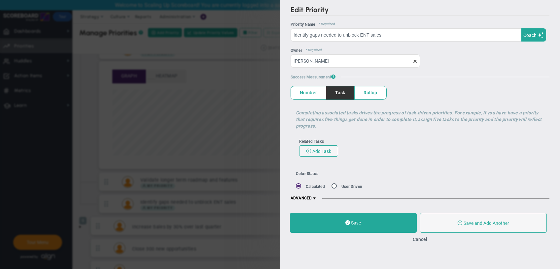
click at [306, 90] on span "Number" at bounding box center [308, 93] width 35 height 13
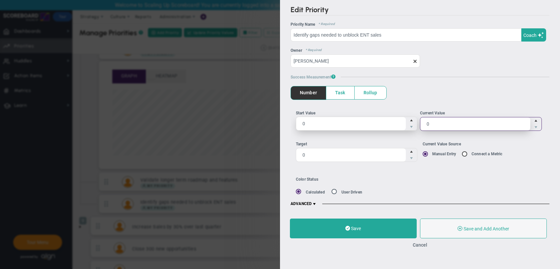
drag, startPoint x: 448, startPoint y: 124, endPoint x: 411, endPoint y: 119, distance: 37.7
click at [411, 119] on ul "Start Value 0 0 Current Value 0 0" at bounding box center [420, 123] width 249 height 26
type input "85"
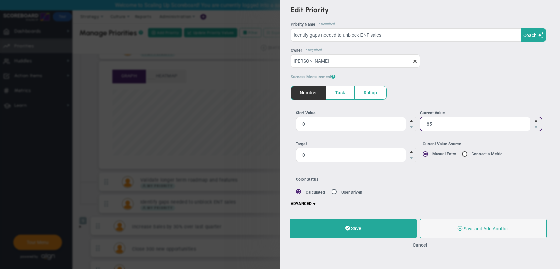
drag, startPoint x: 329, startPoint y: 155, endPoint x: 275, endPoint y: 157, distance: 53.8
click at [275, 157] on div "Edit Priority OKR Name Priority Name Identify gaps needed to unblock ENT sales …" at bounding box center [280, 134] width 560 height 269
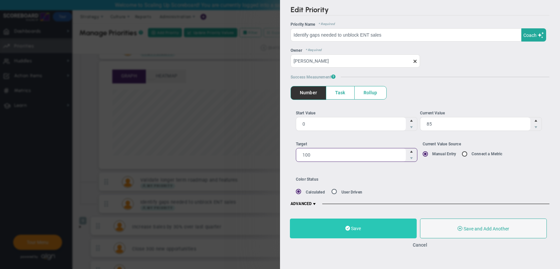
click at [342, 230] on button "Save" at bounding box center [353, 229] width 127 height 20
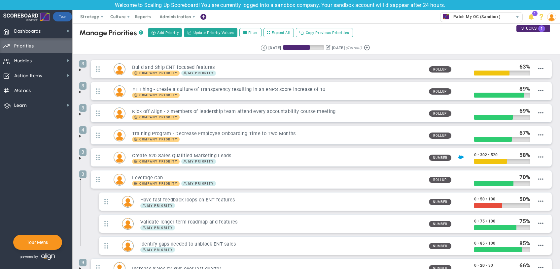
click at [80, 93] on span at bounding box center [80, 91] width 5 height 5
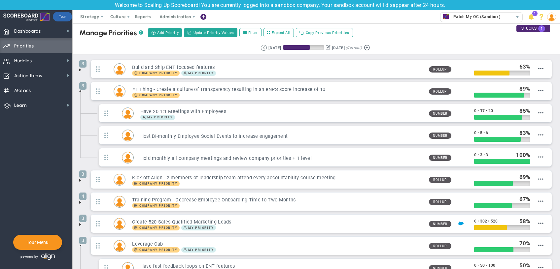
click at [80, 93] on span at bounding box center [80, 90] width 5 height 5
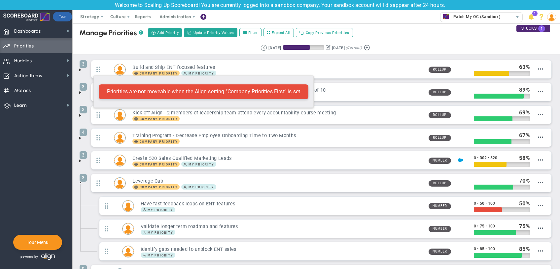
drag, startPoint x: 99, startPoint y: 182, endPoint x: 90, endPoint y: 72, distance: 110.0
click at [90, 72] on ul "3 Build and Ship ENT focused features Company Priority My Priority Rollup" at bounding box center [316, 208] width 474 height 296
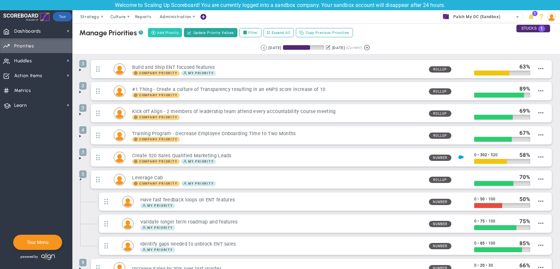
click at [166, 34] on span "Add Priority" at bounding box center [167, 33] width 21 height 6
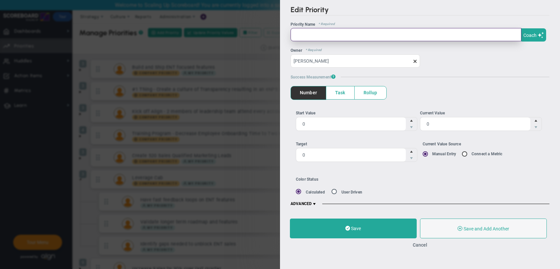
click at [338, 38] on input "text" at bounding box center [406, 34] width 231 height 13
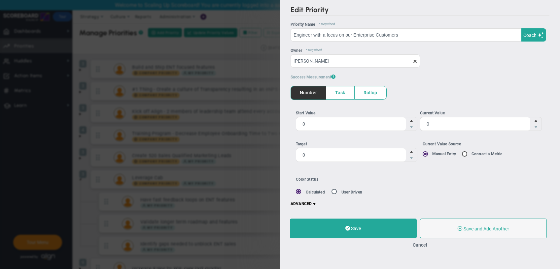
click at [345, 89] on span "Task" at bounding box center [340, 93] width 28 height 13
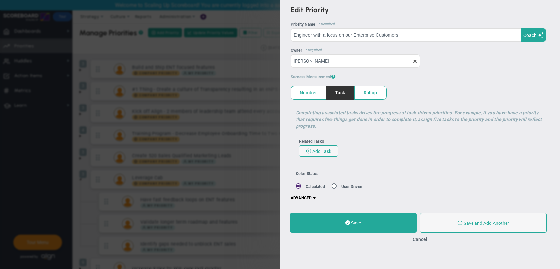
click at [314, 199] on span at bounding box center [314, 198] width 5 height 5
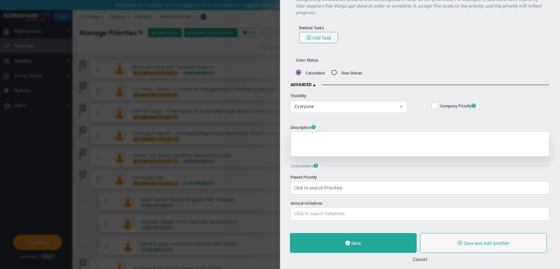
scroll to position [114, 0]
click at [435, 104] on input "Company Objective ? Company Priority ?" at bounding box center [435, 107] width 4 height 7
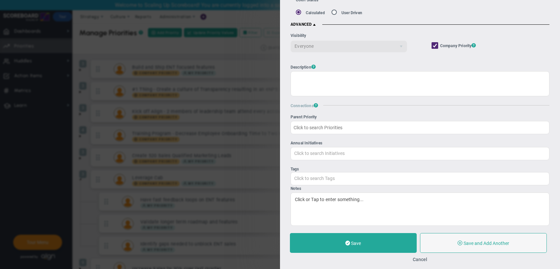
scroll to position [186, 0]
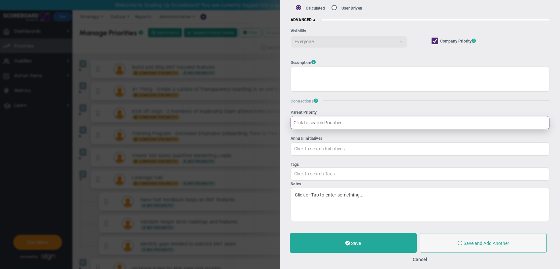
click at [360, 120] on input "Parent Priority" at bounding box center [420, 122] width 259 height 13
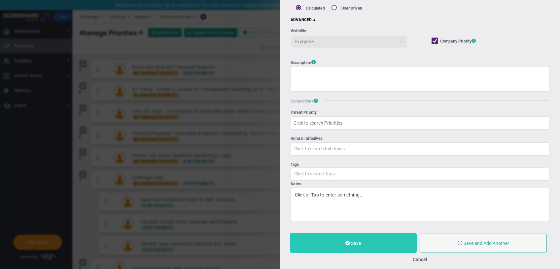
click at [397, 249] on button "Save" at bounding box center [353, 243] width 127 height 20
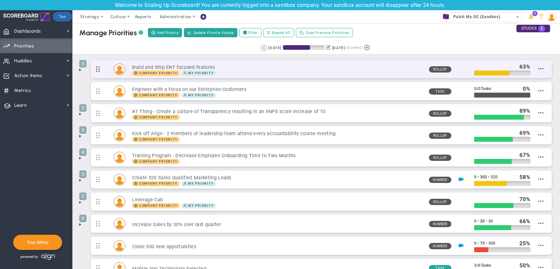
click at [104, 68] on span at bounding box center [98, 69] width 14 height 17
click at [545, 68] on div "3 Build and Ship ENT focused features Company Priority My Priority" at bounding box center [321, 69] width 461 height 18
click at [537, 74] on span "Edit Priority" at bounding box center [532, 75] width 23 height 5
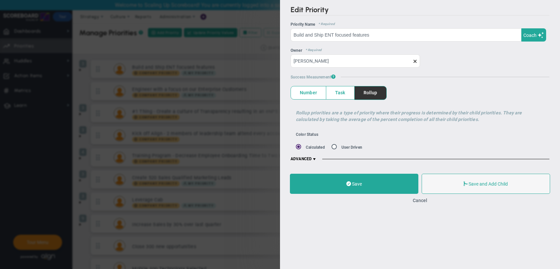
click at [316, 160] on span at bounding box center [314, 159] width 5 height 5
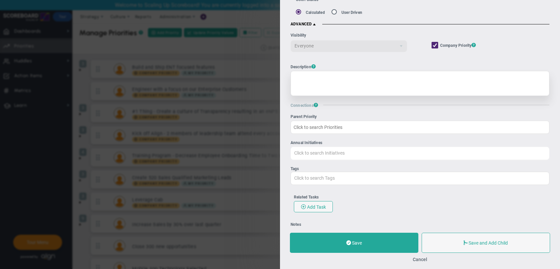
scroll to position [152, 0]
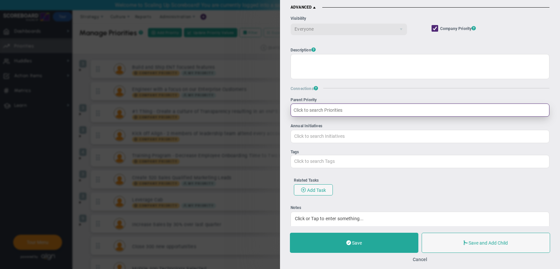
click at [335, 114] on input "Parent Priority" at bounding box center [420, 110] width 259 height 13
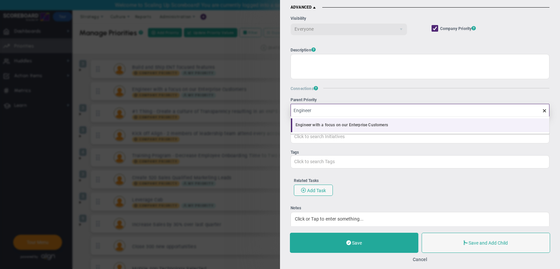
click at [341, 122] on li "Engineer with a focus on our Enterprise Customers" at bounding box center [420, 126] width 258 height 14
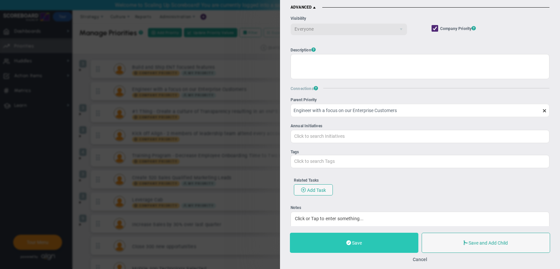
click at [350, 243] on span at bounding box center [348, 243] width 5 height 6
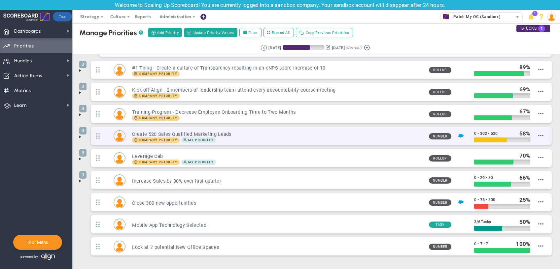
scroll to position [70, 0]
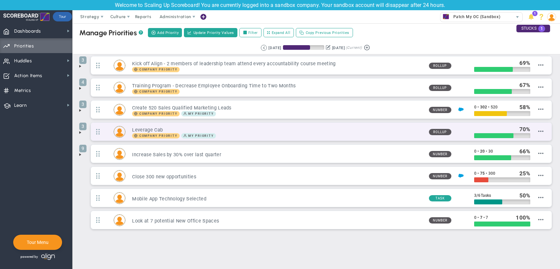
click at [544, 131] on div "3 Leverage Cab Company Priority My Priority 70" at bounding box center [321, 132] width 461 height 18
click at [534, 136] on span "Edit Priority" at bounding box center [532, 137] width 23 height 5
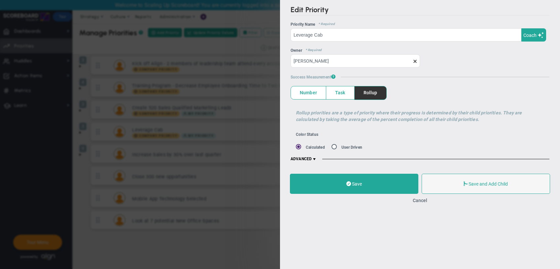
click at [313, 160] on span at bounding box center [314, 159] width 5 height 5
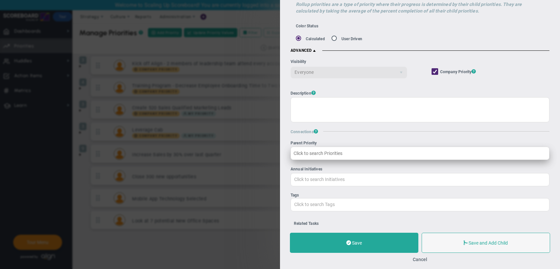
scroll to position [152, 0]
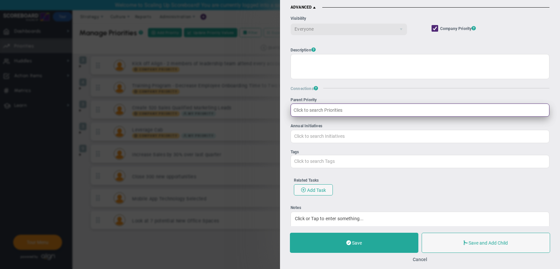
click at [337, 112] on input "Parent Priority" at bounding box center [420, 110] width 259 height 13
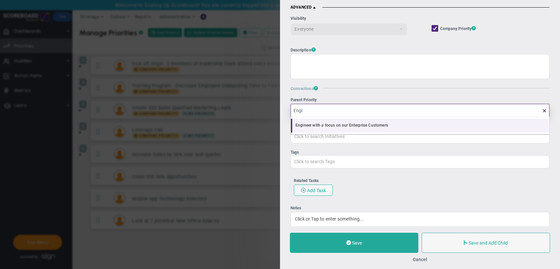
click at [351, 128] on li "Engineer with a focus on our Enterprise Customers" at bounding box center [420, 126] width 258 height 14
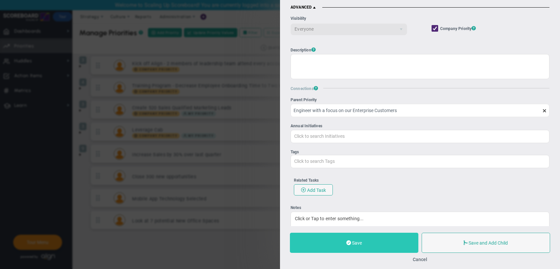
click at [350, 244] on span at bounding box center [348, 243] width 5 height 6
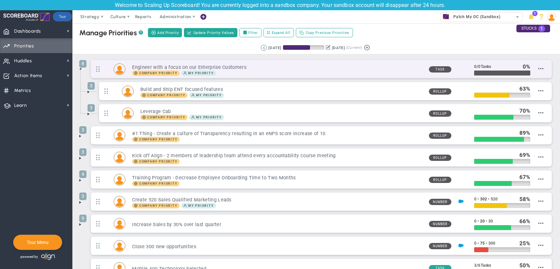
click at [545, 68] on div "8 Engineer with a focus on our Enterprise Customers Company Priority My Priorit…" at bounding box center [321, 69] width 461 height 18
click at [534, 84] on span "Add Child Priority" at bounding box center [526, 83] width 34 height 5
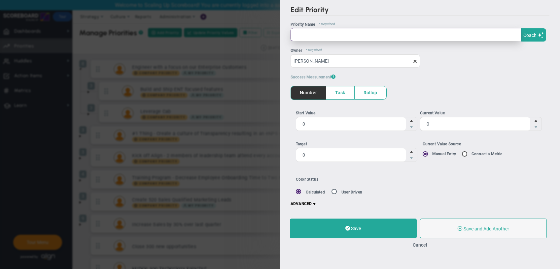
click at [330, 33] on input "text" at bounding box center [406, 34] width 231 height 13
paste input "Design a process with Customer Success"
click at [405, 36] on input "Design a process with Customer Success" at bounding box center [406, 34] width 231 height 13
paste input "Leverage QBRs with LH customers to have 1/year SELT interaction for feedback an…"
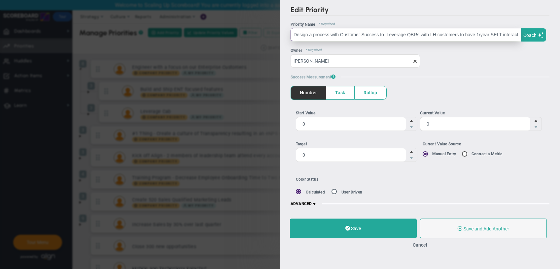
scroll to position [0, 93]
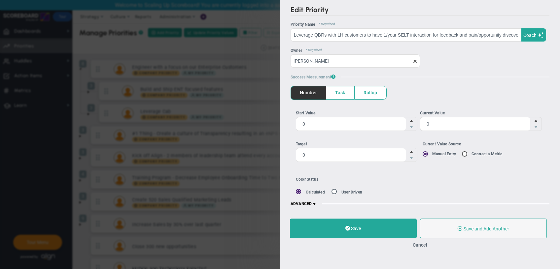
click at [345, 92] on span "Task" at bounding box center [340, 93] width 28 height 13
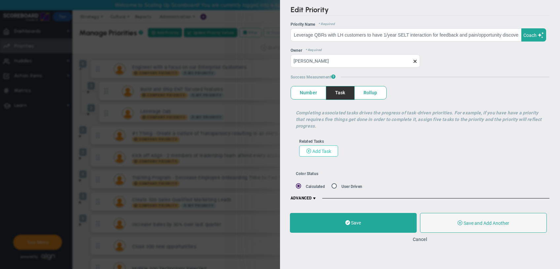
click at [335, 153] on button "Add Task" at bounding box center [318, 151] width 39 height 11
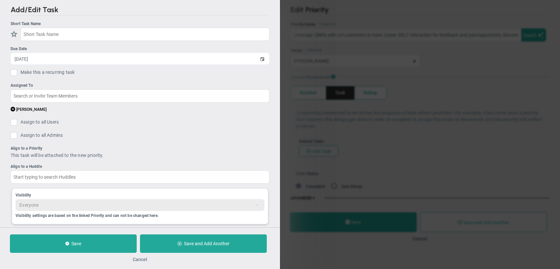
click at [143, 261] on button "Cancel" at bounding box center [140, 259] width 15 height 5
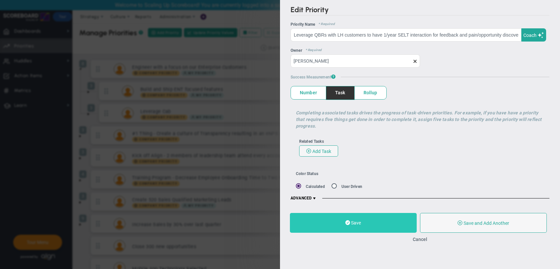
click at [327, 219] on button "Save" at bounding box center [353, 223] width 127 height 20
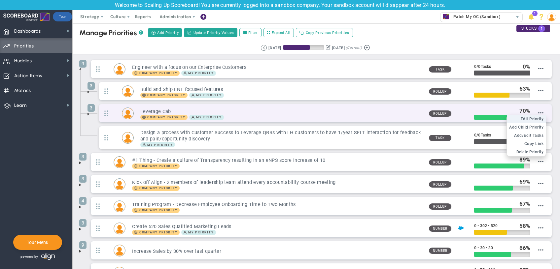
click at [537, 120] on span "Edit Priority" at bounding box center [532, 119] width 23 height 5
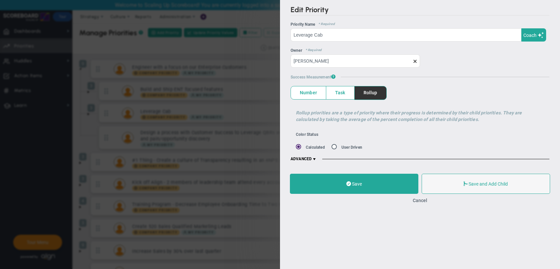
click at [315, 161] on span at bounding box center [314, 159] width 5 height 5
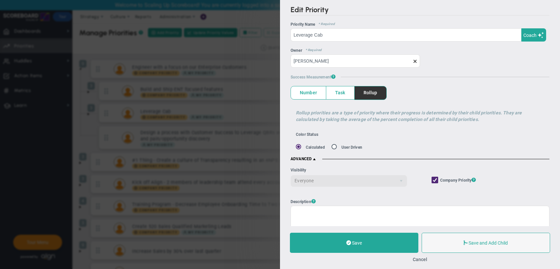
click at [438, 182] on span at bounding box center [435, 180] width 7 height 7
click at [438, 182] on input "Company Objective ? Company Priority ?" at bounding box center [435, 181] width 4 height 7
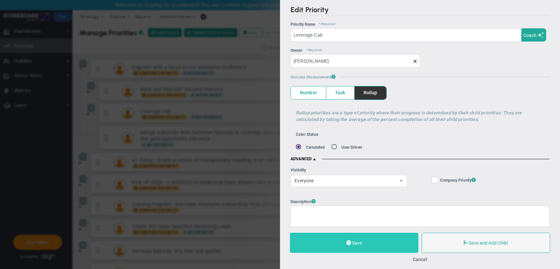
click at [390, 242] on button "Save" at bounding box center [354, 243] width 128 height 20
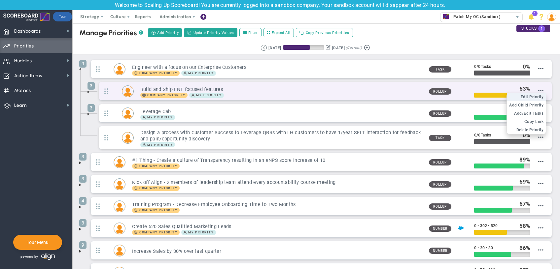
click at [537, 95] on span "Edit Priority" at bounding box center [532, 97] width 23 height 5
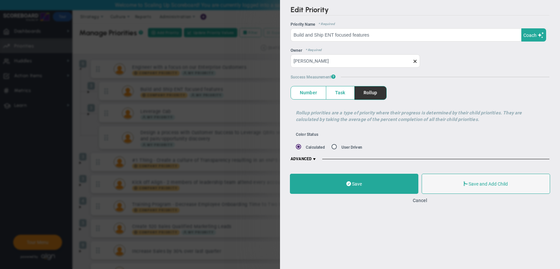
click at [315, 158] on span at bounding box center [314, 159] width 5 height 5
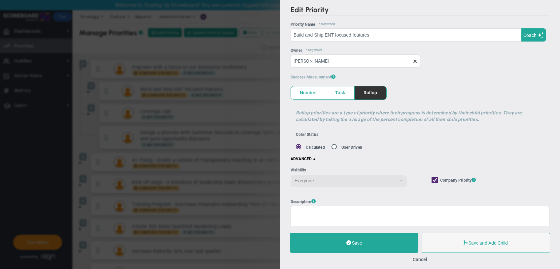
click at [436, 180] on input "Company Objective ? Company Priority ?" at bounding box center [435, 181] width 4 height 7
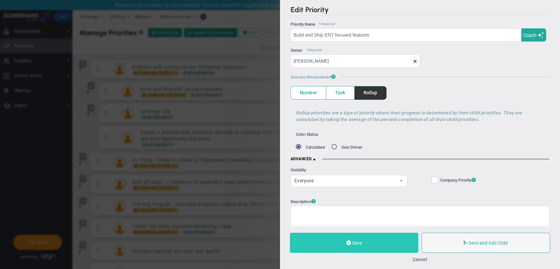
click at [389, 243] on button "Save" at bounding box center [354, 243] width 128 height 20
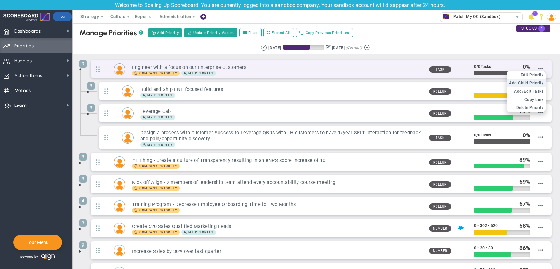
click at [540, 84] on span "Add Child Priority" at bounding box center [526, 83] width 34 height 5
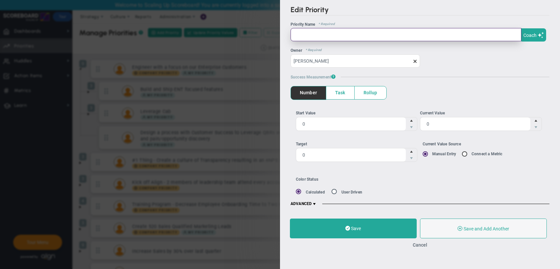
click at [317, 40] on input "text" at bounding box center [406, 34] width 231 height 13
paste input "Create a "What it takes to succeed in the ENT" feature roadmap"
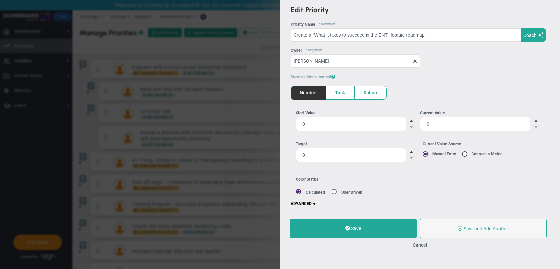
click at [343, 91] on span "Task" at bounding box center [340, 93] width 28 height 13
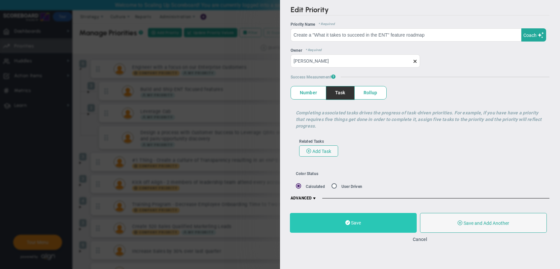
click at [335, 218] on button "Save" at bounding box center [353, 223] width 127 height 20
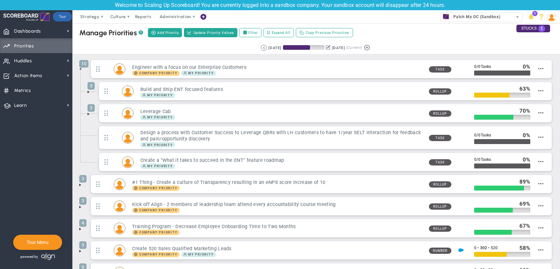
click at [88, 93] on span at bounding box center [88, 91] width 5 height 5
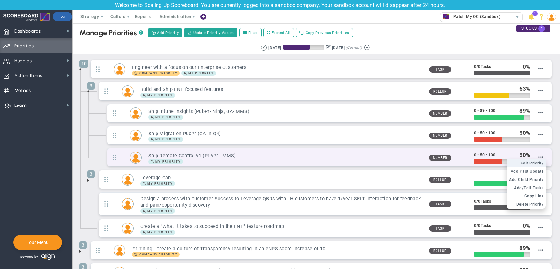
click at [542, 159] on li "Edit OKR Edit Priority" at bounding box center [526, 163] width 39 height 8
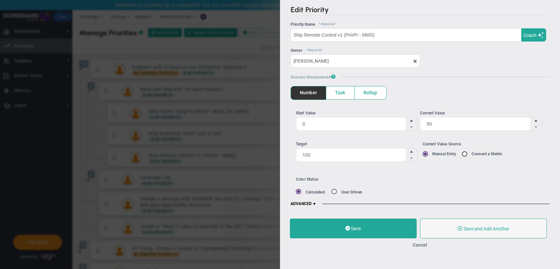
click at [315, 203] on span at bounding box center [314, 204] width 5 height 5
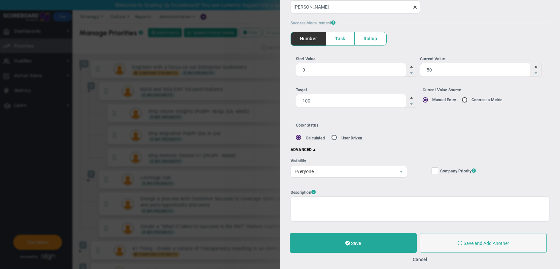
scroll to position [228, 0]
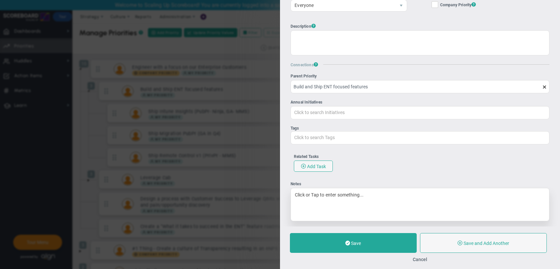
click at [363, 197] on div "Click or Tap to enter something..." at bounding box center [420, 204] width 259 height 33
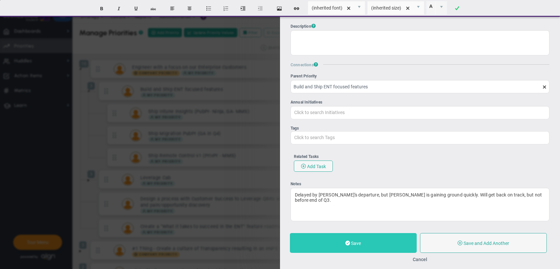
click at [355, 248] on button "Save" at bounding box center [353, 243] width 127 height 20
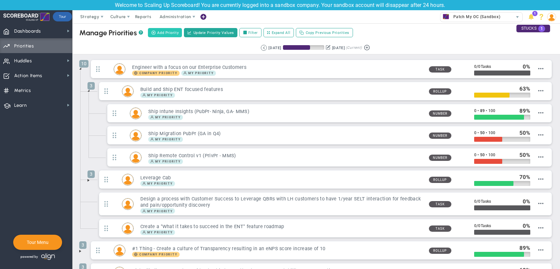
click at [171, 30] on button "Add Priority" at bounding box center [165, 32] width 34 height 9
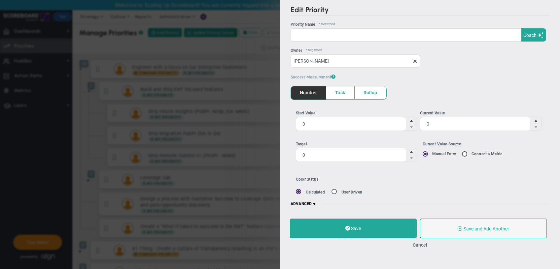
click at [315, 205] on span at bounding box center [314, 204] width 5 height 5
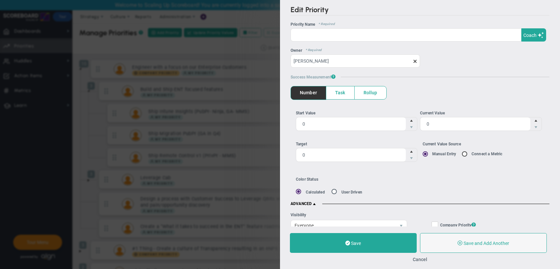
scroll to position [190, 0]
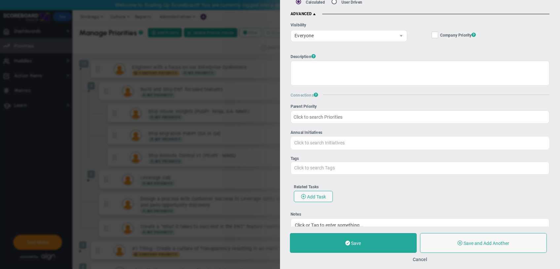
click at [353, 149] on input "Click to search Initiatives" at bounding box center [420, 143] width 258 height 12
click at [269, 12] on div "Edit Priority OKR Name Priority Name Coach AI Coach ? ? ?" at bounding box center [280, 134] width 560 height 269
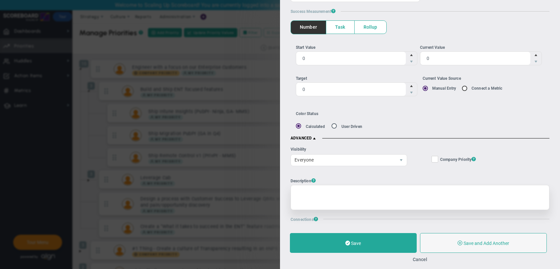
scroll to position [0, 0]
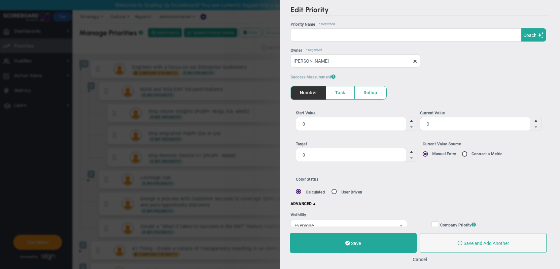
click at [420, 258] on button "Cancel" at bounding box center [420, 259] width 15 height 5
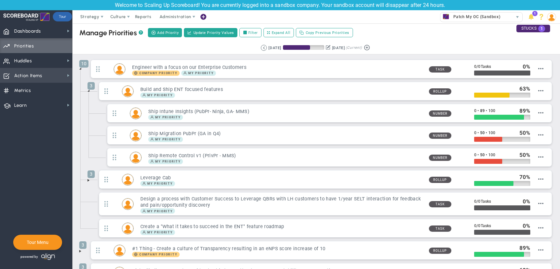
click at [48, 73] on span "Action Items Action Items" at bounding box center [36, 75] width 72 height 15
click at [502, 16] on div "Patch My OC (Sandbox)" at bounding box center [476, 17] width 72 height 9
click at [88, 181] on span at bounding box center [88, 180] width 5 height 5
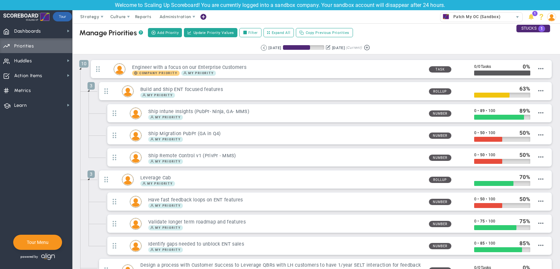
click at [89, 92] on span at bounding box center [88, 90] width 5 height 5
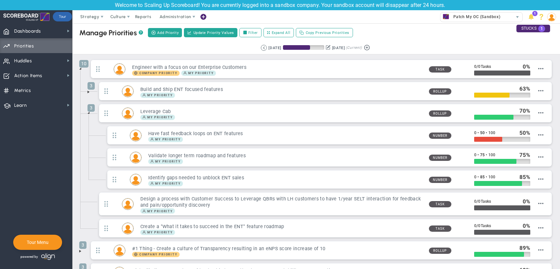
click at [89, 113] on span at bounding box center [88, 112] width 5 height 5
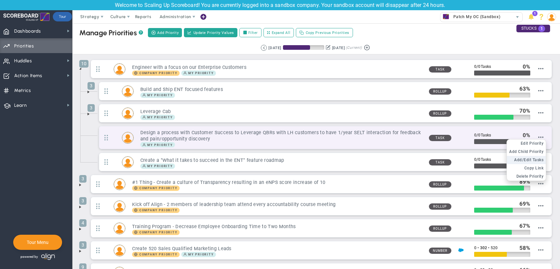
click at [537, 158] on span "Add/Edit Tasks" at bounding box center [528, 160] width 29 height 5
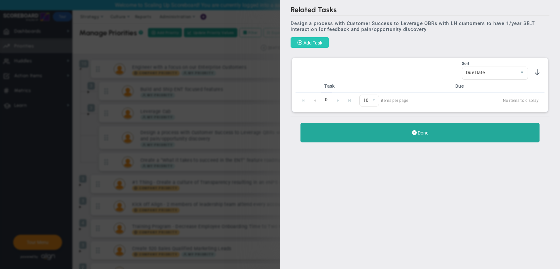
click at [312, 38] on button "Add Task" at bounding box center [310, 42] width 38 height 11
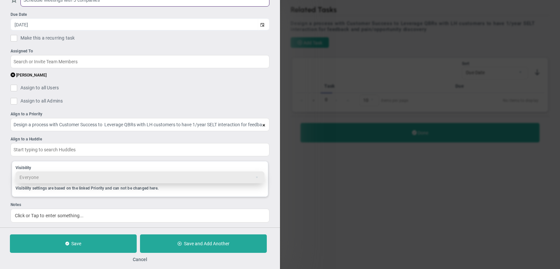
scroll to position [39, 0]
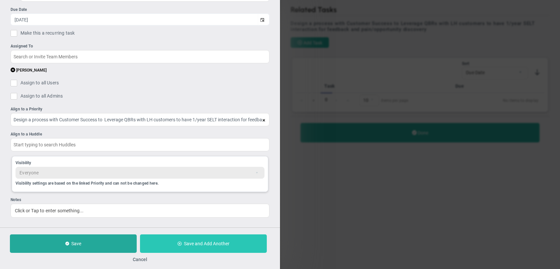
click at [163, 245] on button "Save and Add Another" at bounding box center [203, 244] width 127 height 18
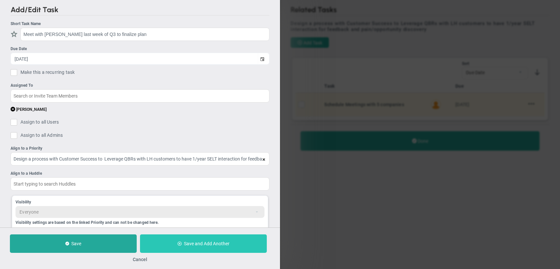
click at [183, 238] on button "Save and Add Another" at bounding box center [203, 244] width 127 height 18
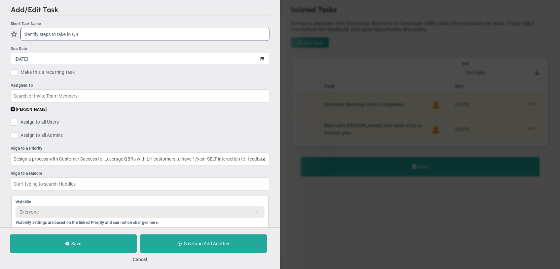
click at [41, 35] on input "Identify steps to take in Q4" at bounding box center [144, 34] width 249 height 13
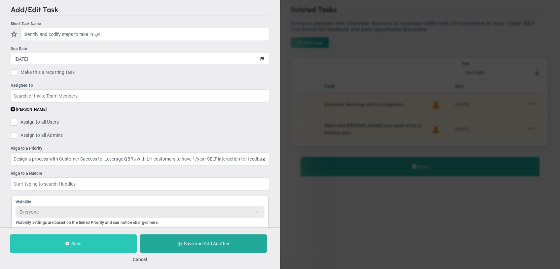
click at [99, 246] on button "Save" at bounding box center [73, 244] width 127 height 18
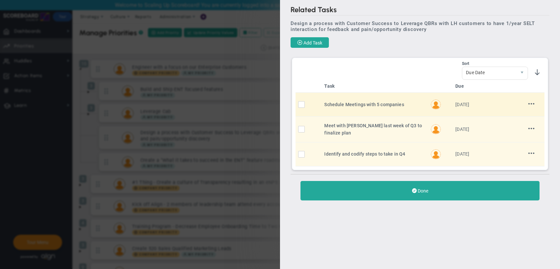
click at [300, 104] on input "checkbox" at bounding box center [303, 106] width 7 height 7
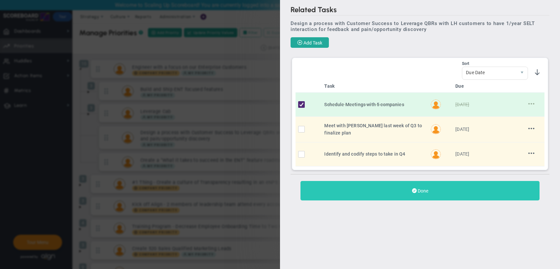
click at [432, 190] on button "Done" at bounding box center [419, 190] width 239 height 19
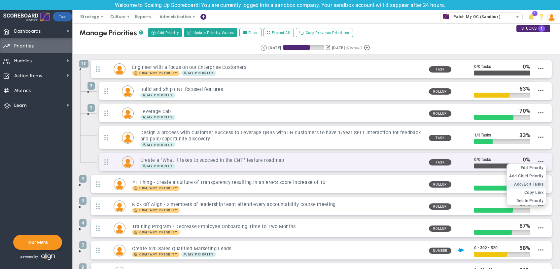
click at [536, 183] on span "Add/Edit Tasks" at bounding box center [528, 184] width 29 height 5
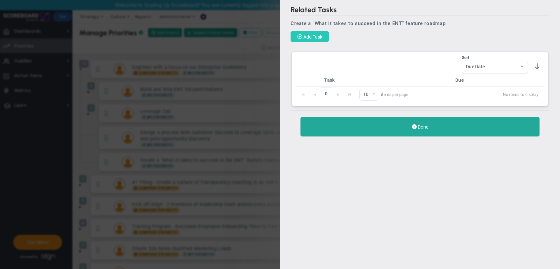
click at [322, 39] on span "Add Task" at bounding box center [312, 36] width 19 height 5
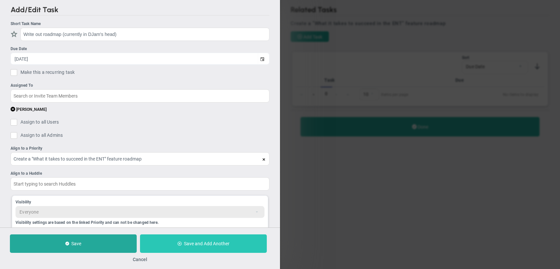
click at [213, 245] on span "Save and Add Another" at bounding box center [207, 243] width 46 height 5
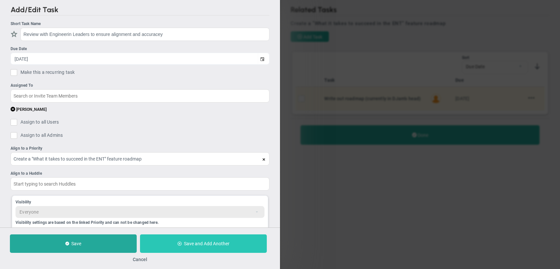
click at [166, 250] on button "Save and Add Another" at bounding box center [203, 244] width 127 height 18
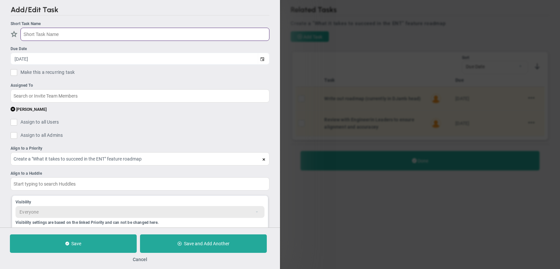
click at [58, 32] on input "text" at bounding box center [144, 34] width 249 height 13
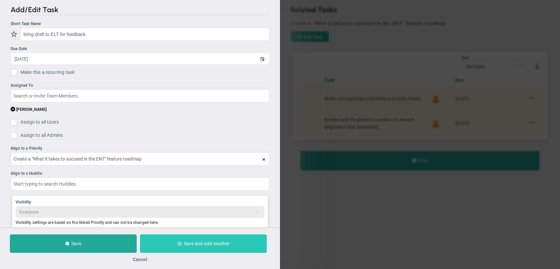
click at [249, 251] on button "Save and Add Another" at bounding box center [203, 244] width 127 height 18
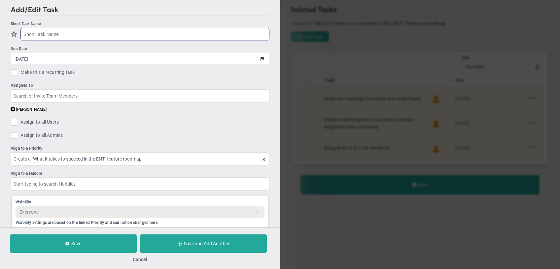
click at [91, 33] on input "text" at bounding box center [144, 34] width 249 height 13
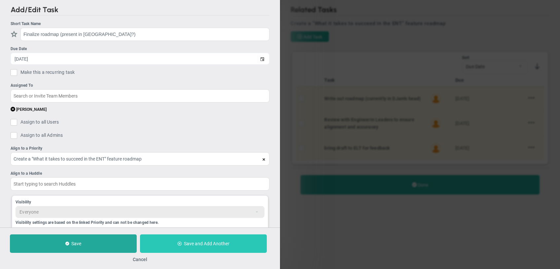
click at [180, 242] on span at bounding box center [179, 244] width 4 height 4
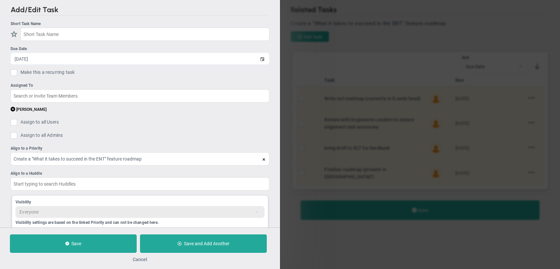
click at [142, 258] on button "Cancel" at bounding box center [140, 259] width 15 height 5
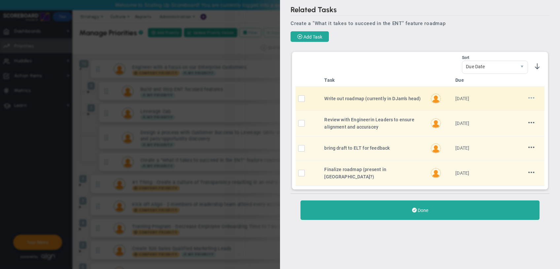
click at [533, 97] on span at bounding box center [531, 98] width 6 height 6
click at [527, 109] on li "Edit" at bounding box center [524, 111] width 26 height 8
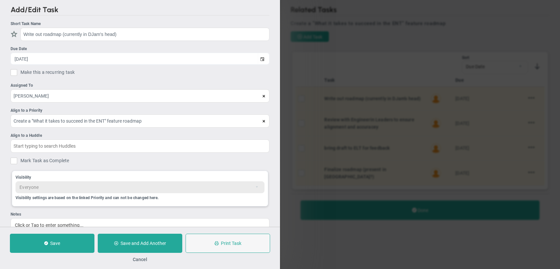
drag, startPoint x: 446, startPoint y: 247, endPoint x: 281, endPoint y: 145, distance: 194.3
click at [445, 246] on div "Add/Edit Task Short Task Name Write out roadmap (currently in DJam's head) Due …" at bounding box center [280, 134] width 560 height 269
click at [144, 261] on button "Cancel" at bounding box center [140, 259] width 15 height 5
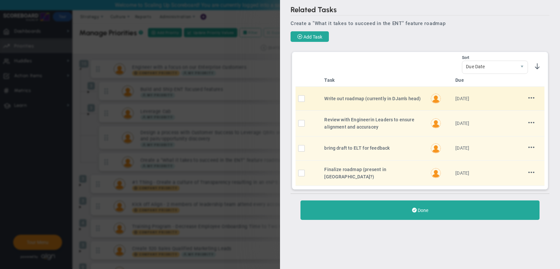
click at [301, 101] on input "checkbox" at bounding box center [303, 100] width 7 height 7
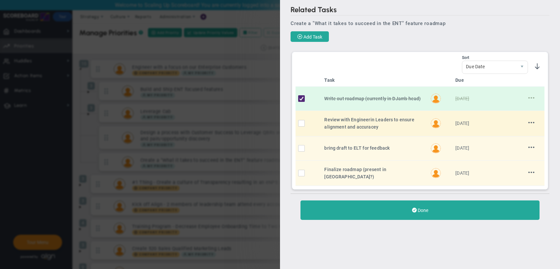
click at [296, 125] on div "No Tasks to Display Try changing your search criteria or creating a new task. S…" at bounding box center [420, 121] width 256 height 138
click at [301, 126] on input "checkbox" at bounding box center [303, 125] width 7 height 7
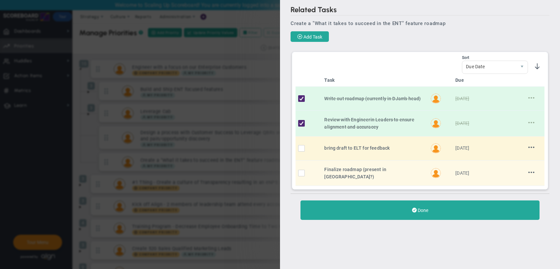
click at [303, 150] on input "checkbox" at bounding box center [303, 150] width 7 height 7
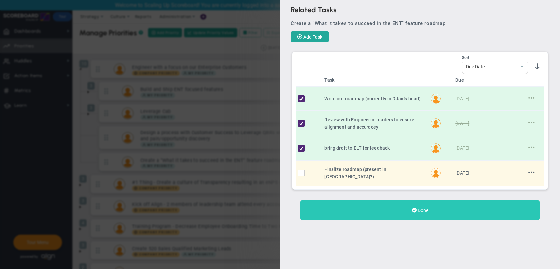
click at [370, 211] on button "Done" at bounding box center [419, 210] width 239 height 19
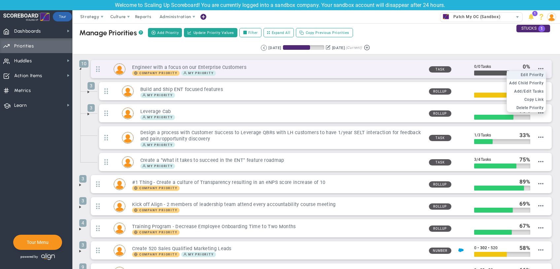
click at [535, 74] on span "Edit Priority" at bounding box center [532, 75] width 23 height 5
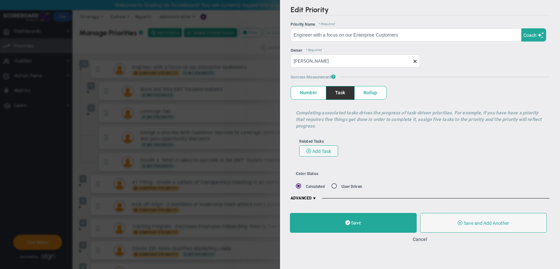
click at [360, 96] on span "Rollup" at bounding box center [371, 93] width 32 height 13
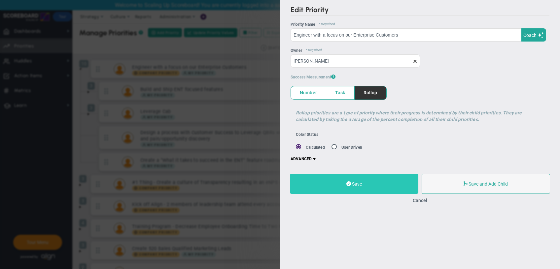
click at [400, 192] on button "Save" at bounding box center [354, 184] width 128 height 20
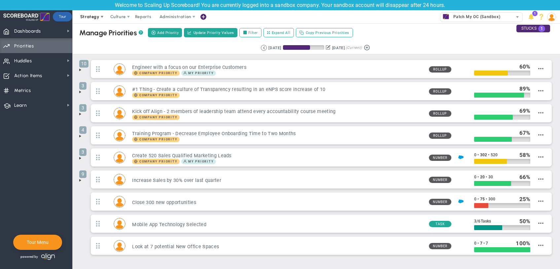
click at [97, 20] on span "Strategy" at bounding box center [90, 16] width 30 height 13
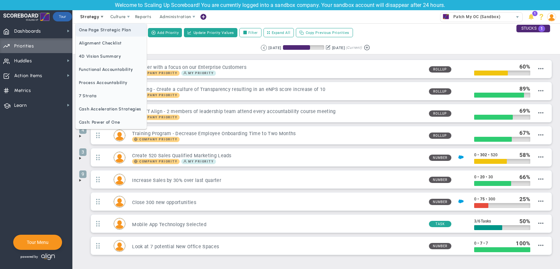
click at [96, 28] on span "One Page Strategic Plan" at bounding box center [111, 29] width 71 height 13
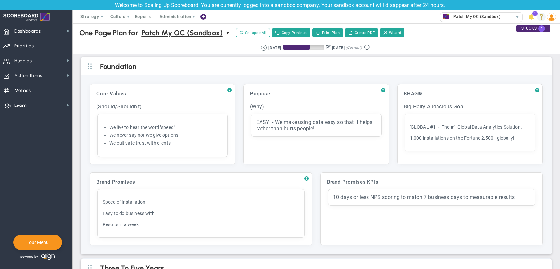
click at [539, 16] on span at bounding box center [541, 17] width 9 height 9
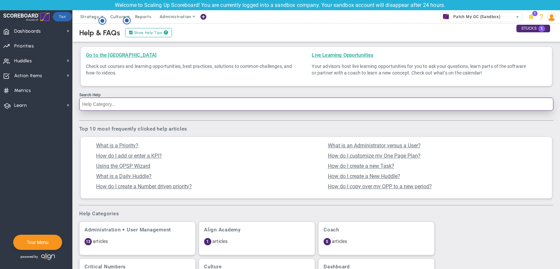
click at [127, 103] on input "Search Help" at bounding box center [316, 104] width 474 height 13
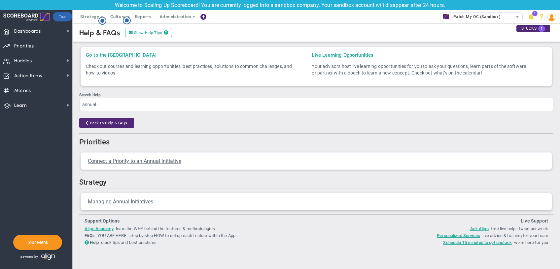
click at [130, 205] on span "Managing Annual Initiatives" at bounding box center [120, 202] width 65 height 6
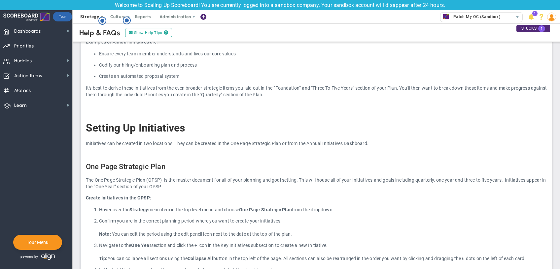
scroll to position [114, 0]
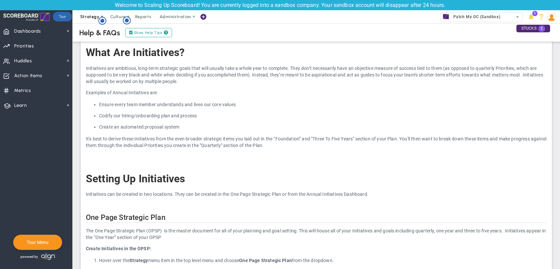
click at [93, 17] on span "Strategy" at bounding box center [89, 16] width 19 height 5
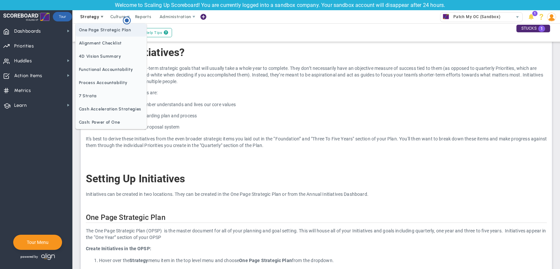
click at [105, 31] on span "One Page Strategic Plan" at bounding box center [111, 29] width 71 height 13
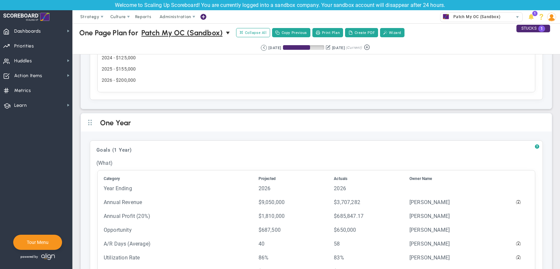
scroll to position [532, 0]
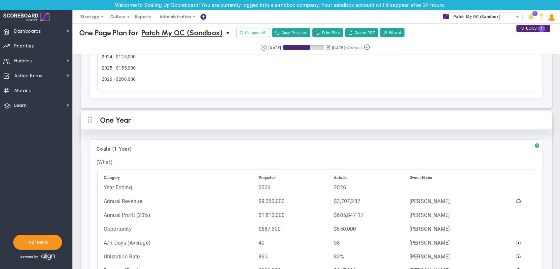
click at [112, 116] on h2 "One Year" at bounding box center [321, 121] width 443 height 10
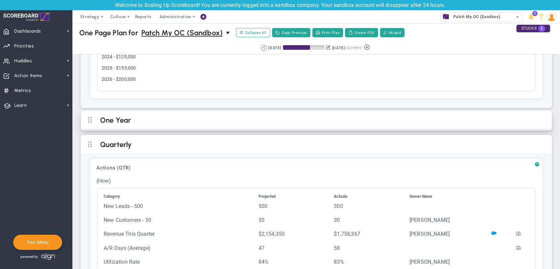
click at [112, 116] on h2 "One Year" at bounding box center [321, 121] width 443 height 10
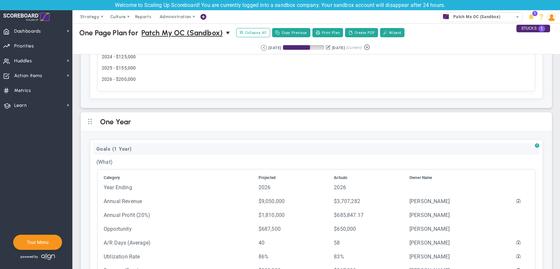
click at [120, 147] on div "Goals (1 Year)" at bounding box center [316, 149] width 446 height 12
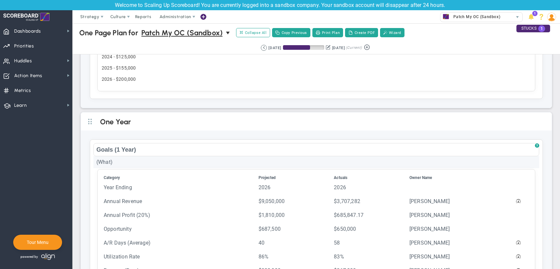
click at [168, 156] on div "(What)" at bounding box center [316, 162] width 446 height 12
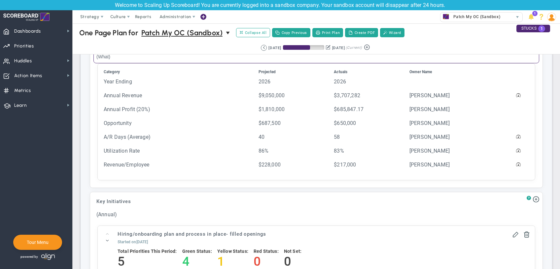
scroll to position [722, 0]
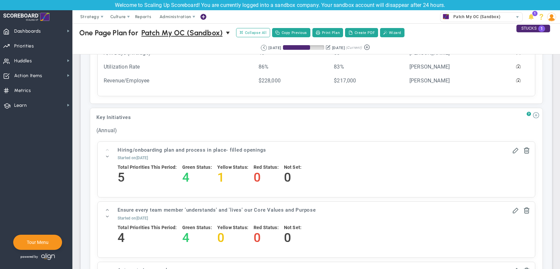
click at [538, 114] on span at bounding box center [536, 115] width 7 height 7
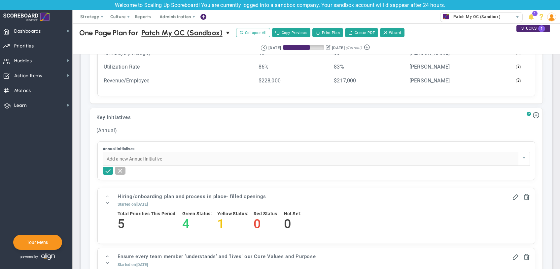
click at [149, 156] on input "Annual Initiatives" at bounding box center [310, 159] width 415 height 13
paste input "Develop the systems, processes, and capabilities to objectively collect and ana…"
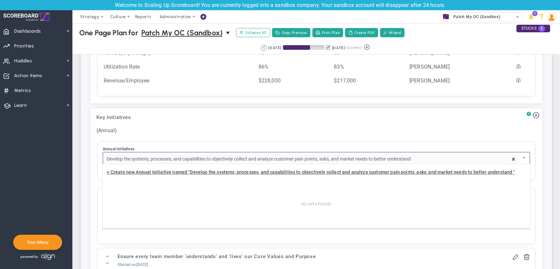
click at [151, 169] on div "+ Create new Annual Initiative named "Develop the systems, processes, and capab…" at bounding box center [316, 174] width 427 height 16
click at [360, 173] on span "+ Create new Annual Initiative named "Develop the systems, processes, and capab…" at bounding box center [311, 172] width 408 height 5
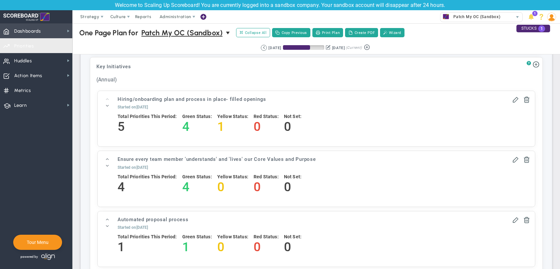
scroll to position [761, 0]
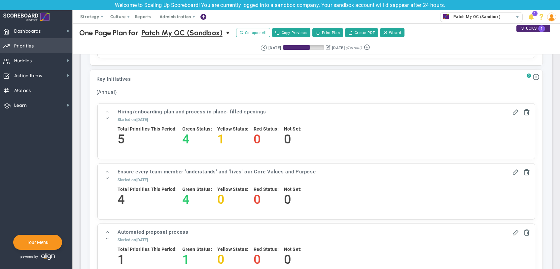
click at [31, 43] on span "Priorities" at bounding box center [24, 46] width 20 height 14
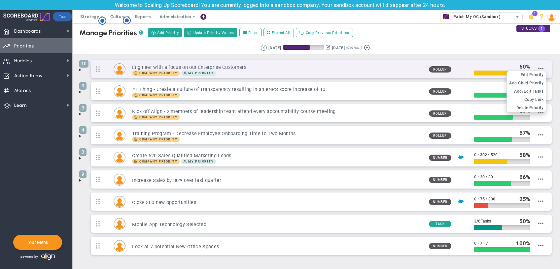
click at [541, 71] on div "Edit OKR Edit Priority Add Past Update Add Child OKR Add Child Priority Add/Edi…" at bounding box center [527, 92] width 40 height 42
click at [538, 75] on span "Edit Priority" at bounding box center [532, 75] width 23 height 5
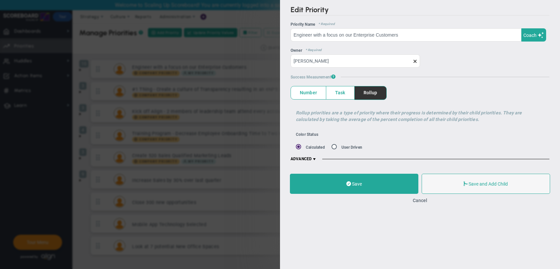
click at [315, 159] on span at bounding box center [314, 159] width 5 height 5
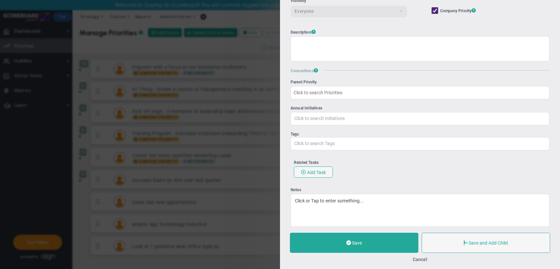
scroll to position [183, 0]
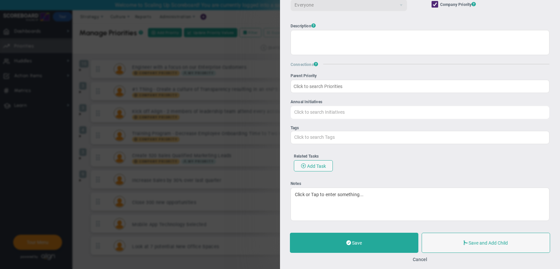
click at [315, 106] on input "Click to search Initiatives" at bounding box center [420, 112] width 258 height 12
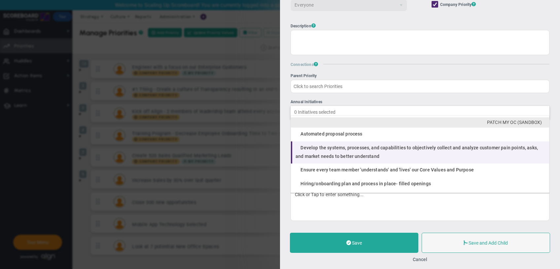
click at [342, 154] on span "Develop the systems, processes, and capabilities to objectively collect and ana…" at bounding box center [417, 152] width 242 height 14
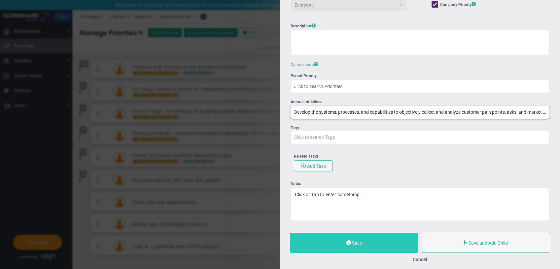
click at [366, 245] on button "Save" at bounding box center [354, 243] width 128 height 20
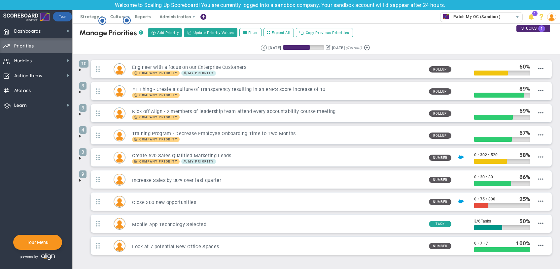
drag, startPoint x: 377, startPoint y: 27, endPoint x: 377, endPoint y: 22, distance: 4.6
click at [378, 24] on div "Manage OKRs ? Manage Priorities ? Manage Projects ? Create Project Add Priority…" at bounding box center [316, 32] width 501 height 18
click at [79, 70] on span at bounding box center [80, 69] width 5 height 5
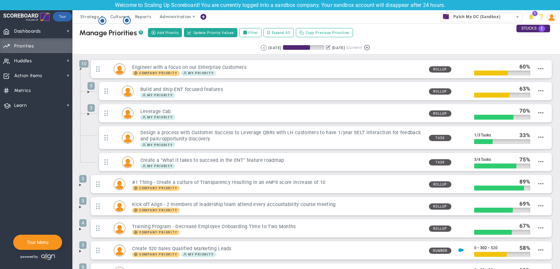
click at [88, 91] on span at bounding box center [88, 91] width 5 height 5
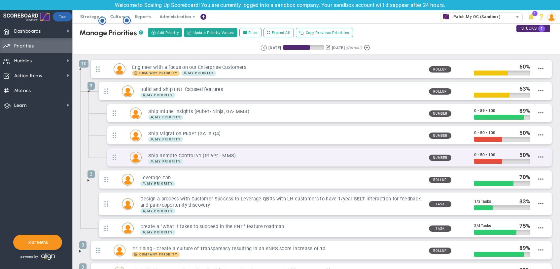
click at [307, 152] on div "Ship Remote Control v1 (PrivPr - MMS) My Priority" at bounding box center [283, 157] width 282 height 13
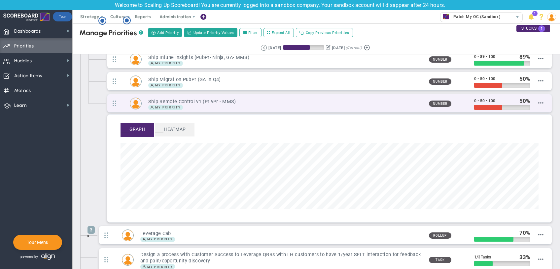
scroll to position [38, 0]
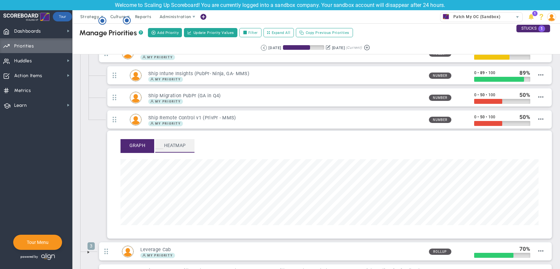
click at [170, 150] on span "Heatmap" at bounding box center [174, 145] width 39 height 13
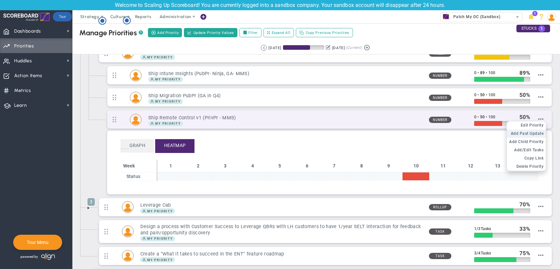
click at [532, 134] on span "Add Past Update" at bounding box center [527, 133] width 33 height 5
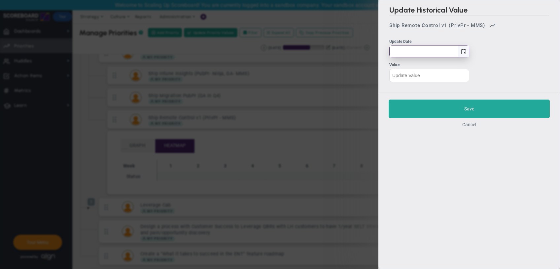
click at [465, 51] on span "select" at bounding box center [463, 51] width 5 height 5
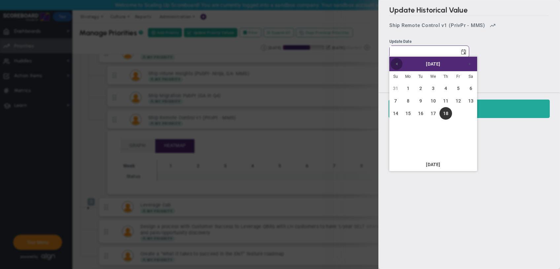
click at [394, 63] on span "Previous" at bounding box center [396, 63] width 5 height 5
click at [398, 110] on link "20" at bounding box center [395, 108] width 13 height 13
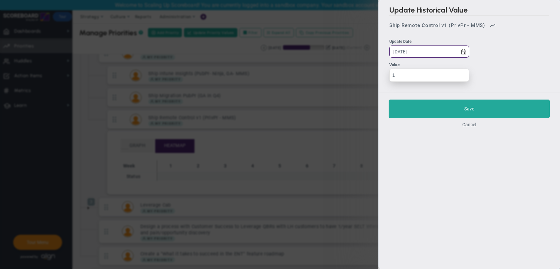
click at [462, 74] on input "1" at bounding box center [429, 75] width 80 height 13
drag, startPoint x: 412, startPoint y: 79, endPoint x: 356, endPoint y: 76, distance: 56.2
click at [389, 76] on input "1" at bounding box center [429, 75] width 80 height 13
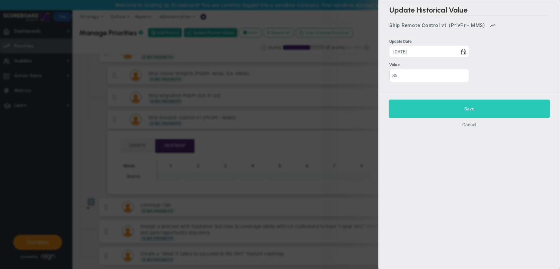
click at [459, 109] on button "Save" at bounding box center [469, 109] width 161 height 18
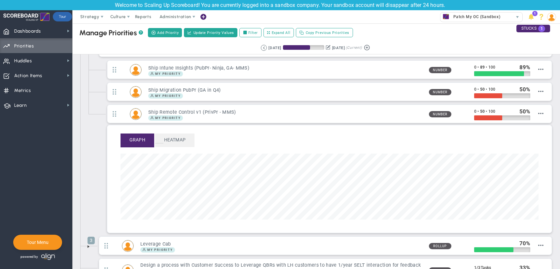
scroll to position [76, 418]
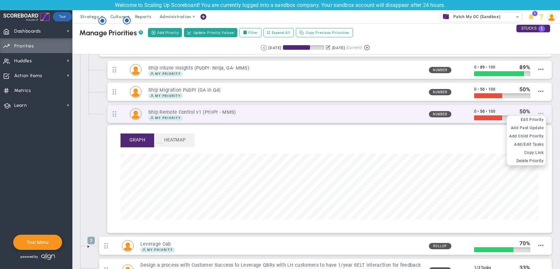
click at [541, 112] on span at bounding box center [540, 113] width 5 height 5
click at [538, 126] on span "Add Past Update" at bounding box center [527, 128] width 33 height 5
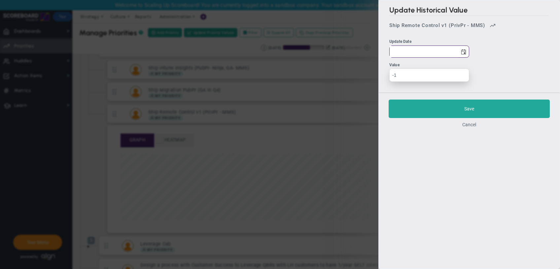
click at [465, 77] on input "-1" at bounding box center [429, 75] width 80 height 13
click at [463, 73] on input "0" at bounding box center [429, 75] width 80 height 13
click at [468, 50] on span "select" at bounding box center [463, 52] width 11 height 12
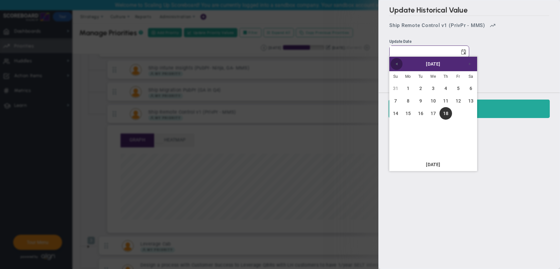
click at [397, 65] on span "Previous" at bounding box center [396, 63] width 5 height 5
click at [425, 116] on link "12" at bounding box center [420, 113] width 13 height 13
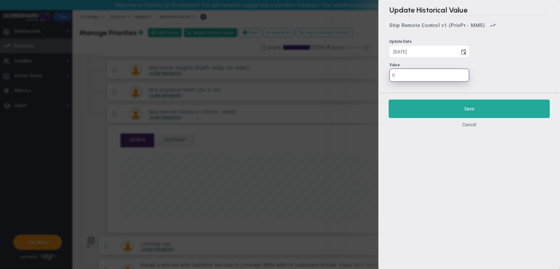
drag, startPoint x: 411, startPoint y: 73, endPoint x: 382, endPoint y: 73, distance: 29.4
click at [389, 73] on input "0" at bounding box center [429, 75] width 80 height 13
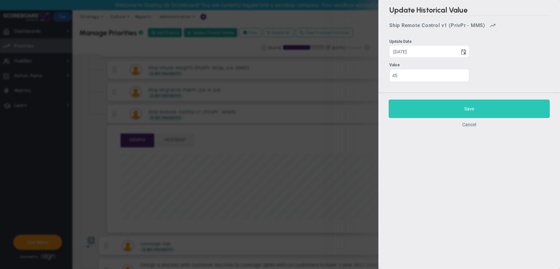
click at [421, 112] on button "Save" at bounding box center [469, 109] width 161 height 18
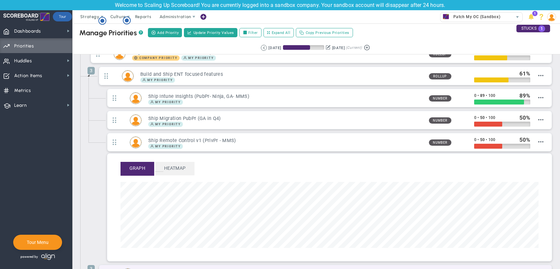
scroll to position [5, 0]
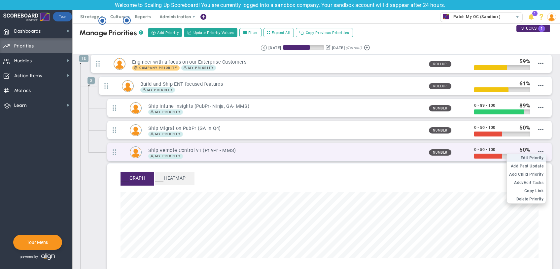
click at [540, 155] on li "Edit OKR Edit Priority" at bounding box center [526, 158] width 39 height 8
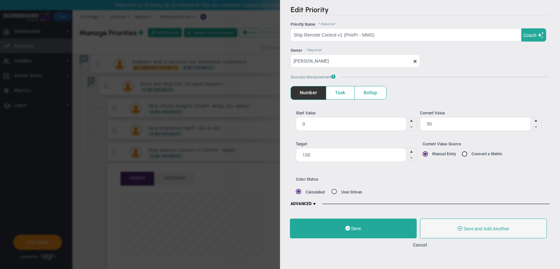
click at [316, 202] on span at bounding box center [314, 204] width 5 height 5
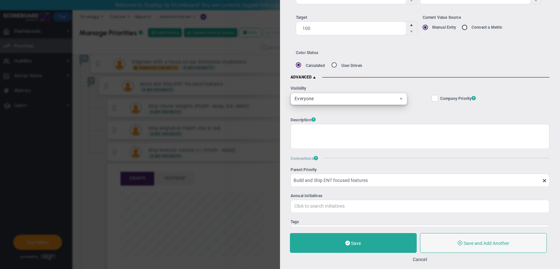
scroll to position [228, 0]
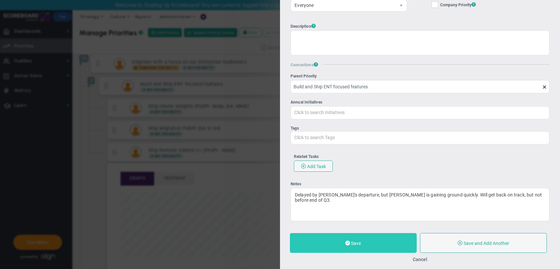
click at [370, 243] on button "Save" at bounding box center [353, 243] width 127 height 20
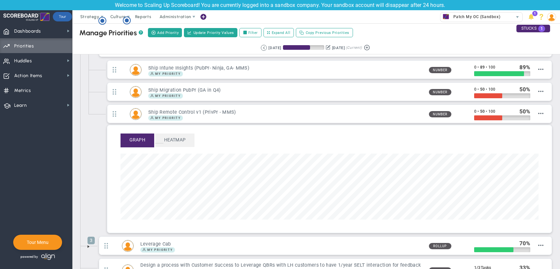
scroll to position [76, 418]
